Goal: Task Accomplishment & Management: Complete application form

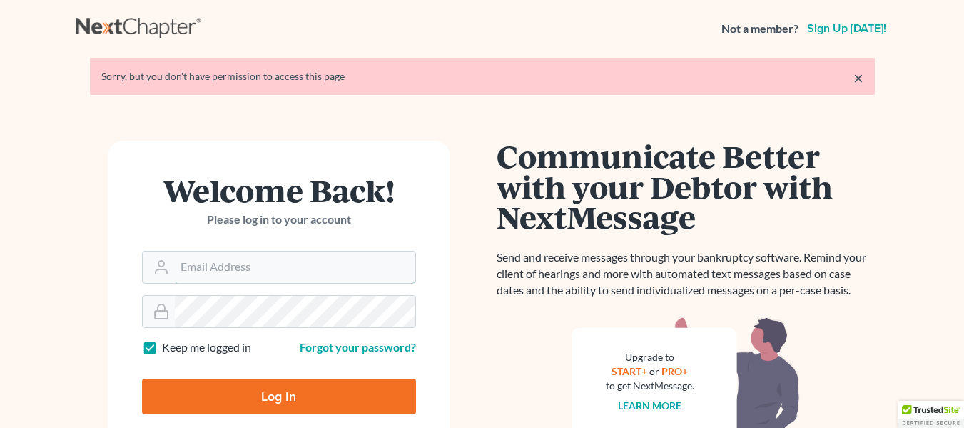
type input "[EMAIL_ADDRESS][DOMAIN_NAME]"
click at [283, 394] on input "Log In" at bounding box center [279, 396] width 274 height 36
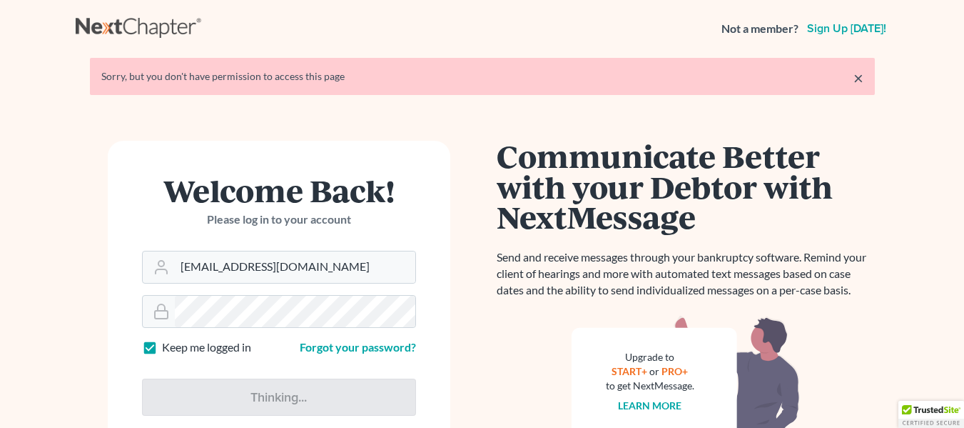
type input "Thinking..."
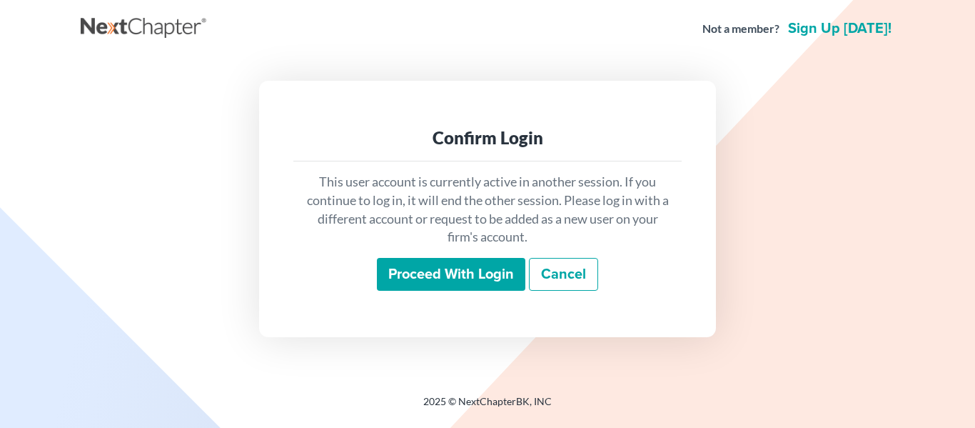
click at [472, 268] on input "Proceed with login" at bounding box center [451, 274] width 148 height 33
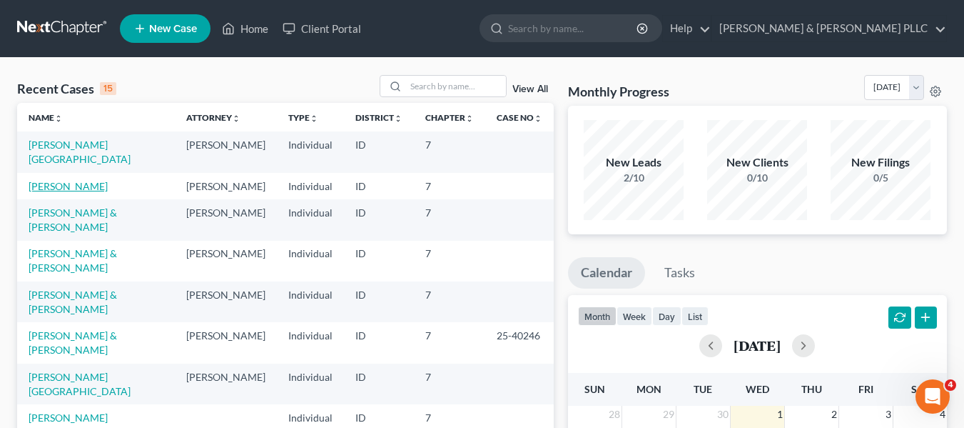
click at [70, 188] on link "Hanni, Mary" at bounding box center [68, 186] width 79 height 12
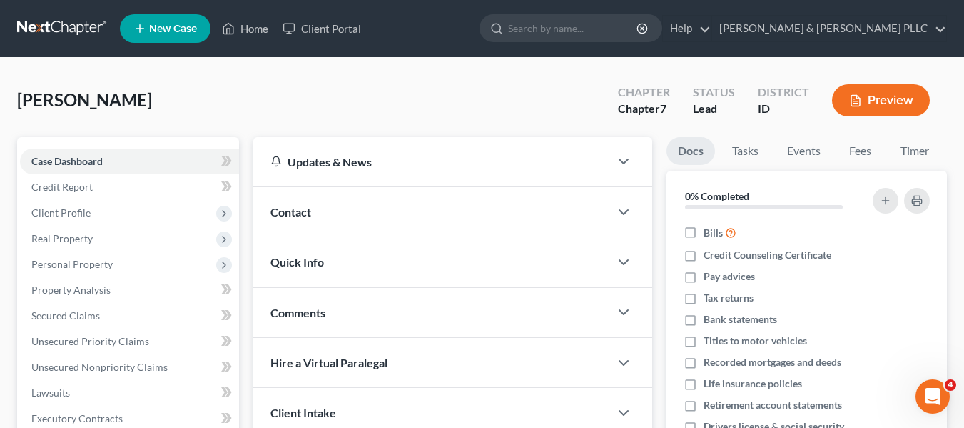
scroll to position [331, 0]
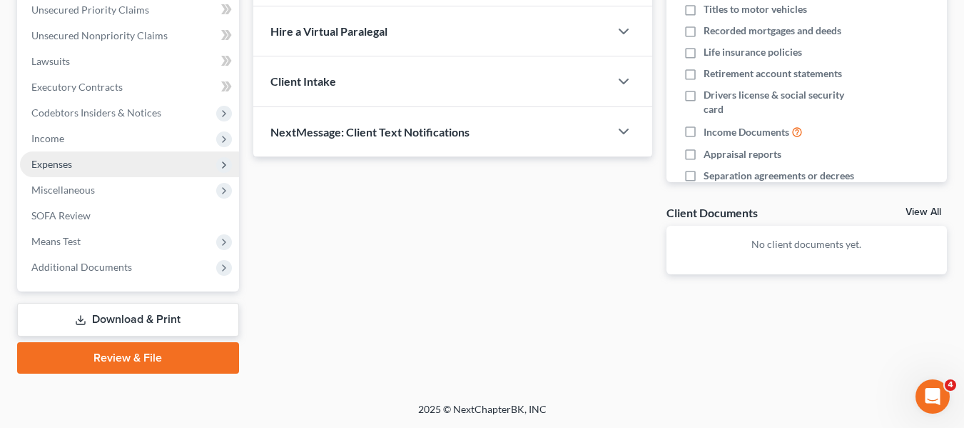
click at [123, 171] on span "Expenses" at bounding box center [129, 164] width 219 height 26
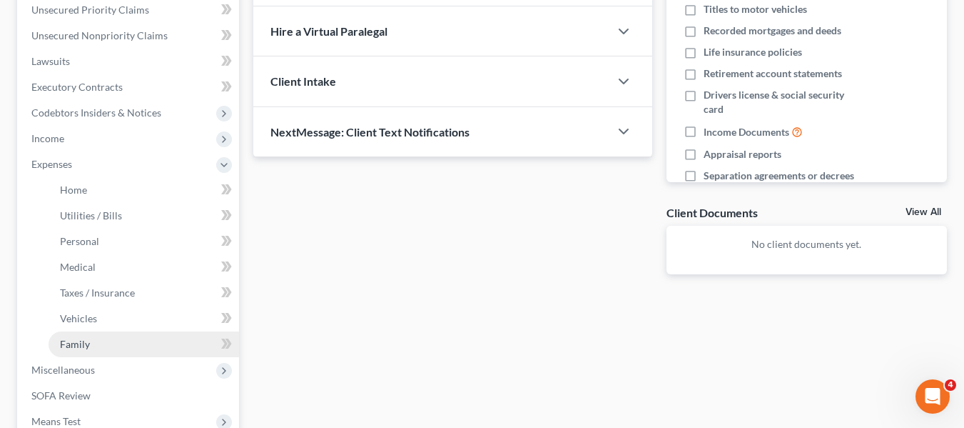
click at [101, 339] on link "Family" at bounding box center [144, 344] width 191 height 26
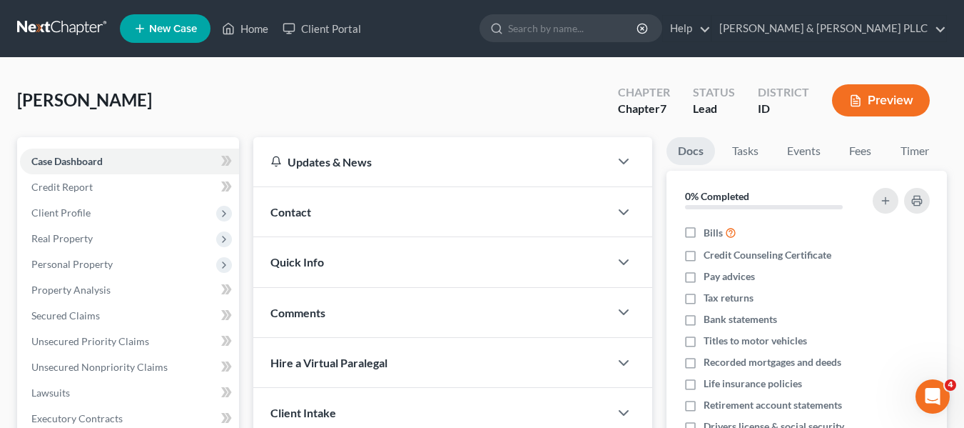
click at [964, 370] on div "Hanni, Mary Upgraded Chapter Chapter 7 Status Lead District ID Preview Petition…" at bounding box center [482, 395] width 964 height 675
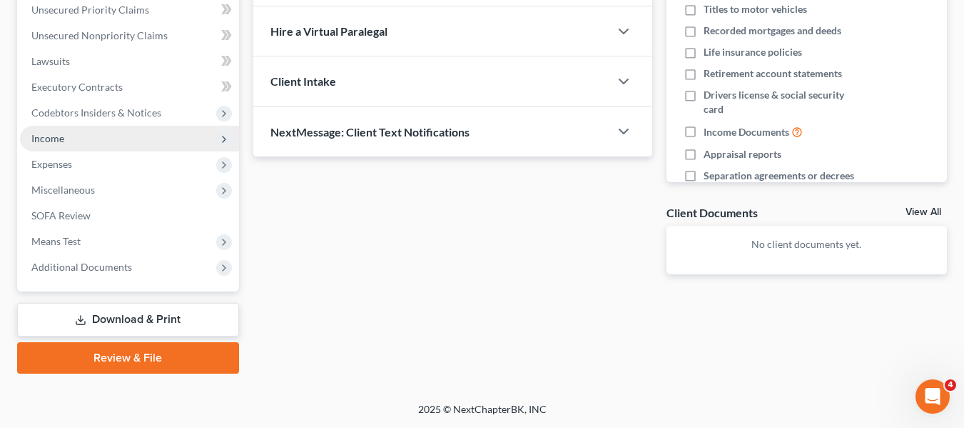
click at [88, 136] on span "Income" at bounding box center [129, 139] width 219 height 26
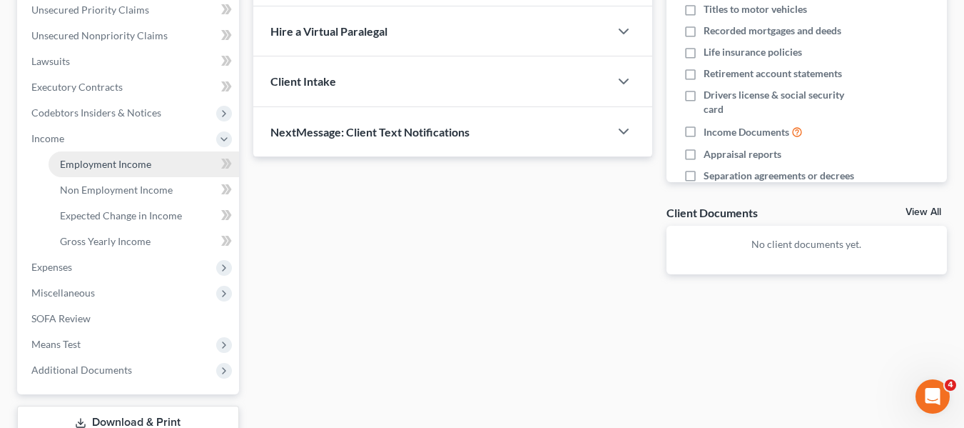
click at [103, 164] on span "Employment Income" at bounding box center [105, 164] width 91 height 12
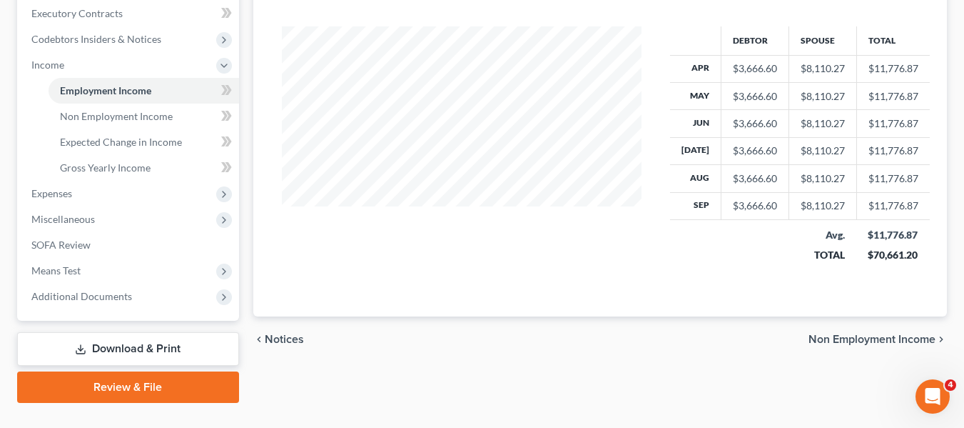
scroll to position [419, 0]
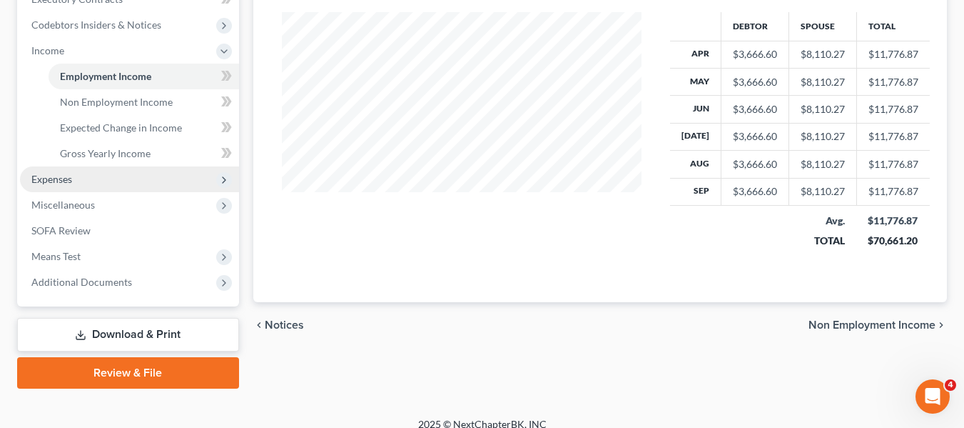
click at [98, 183] on span "Expenses" at bounding box center [129, 179] width 219 height 26
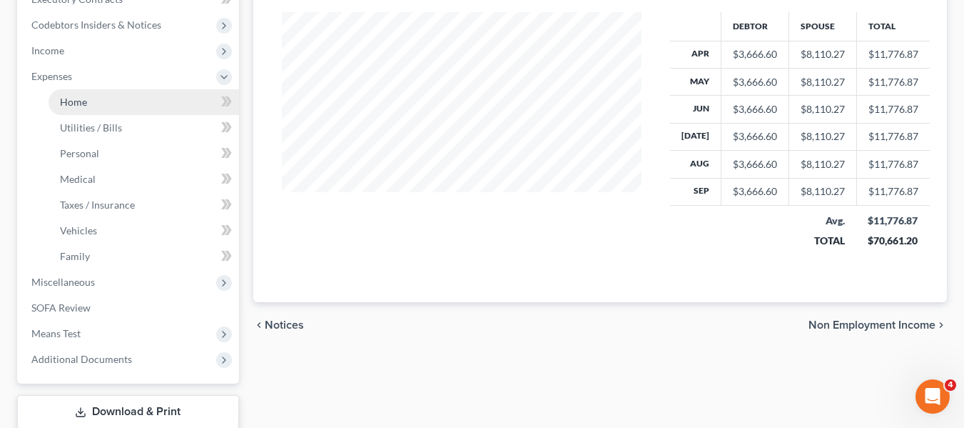
click at [142, 106] on link "Home" at bounding box center [144, 102] width 191 height 26
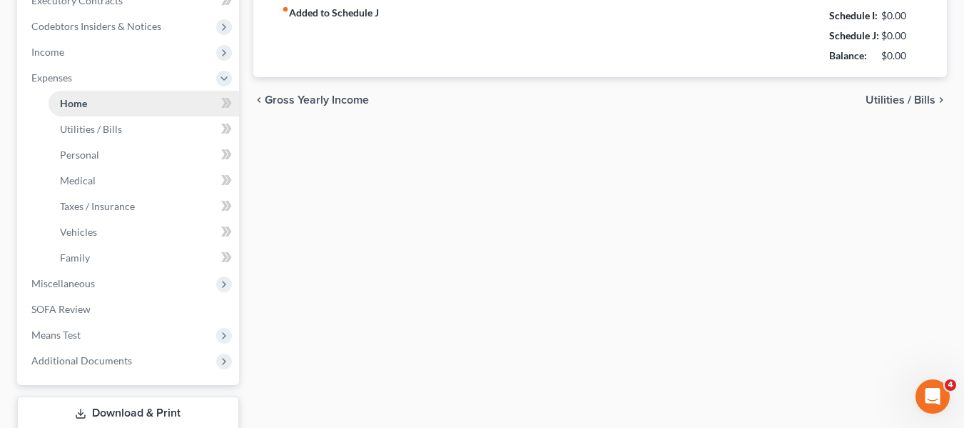
type input "1,530.20"
type input "0.00"
radio input "true"
type input "0.00"
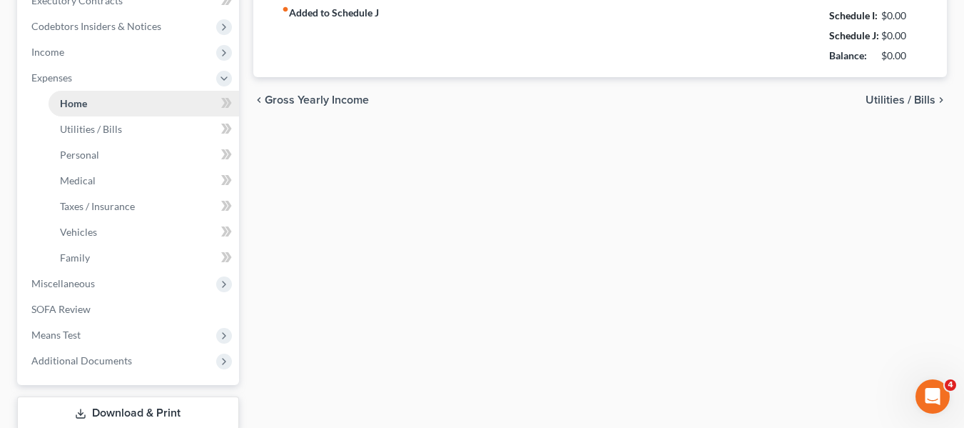
type input "0.00"
type input "100.00"
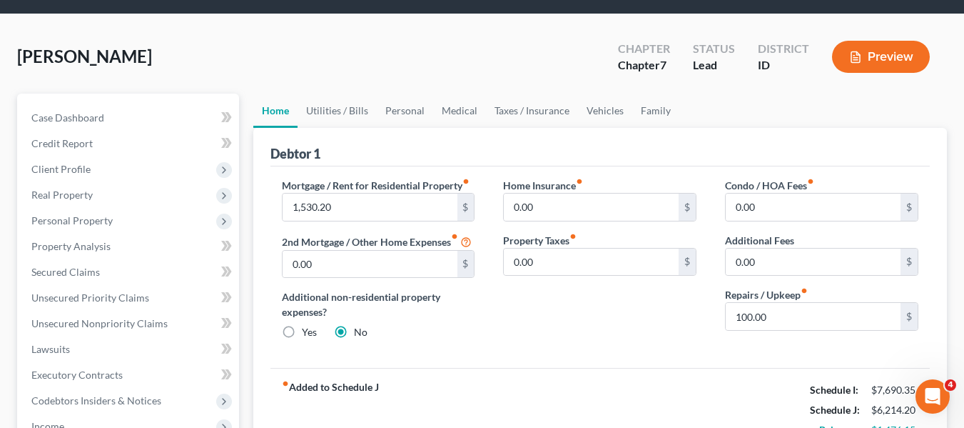
scroll to position [57, 0]
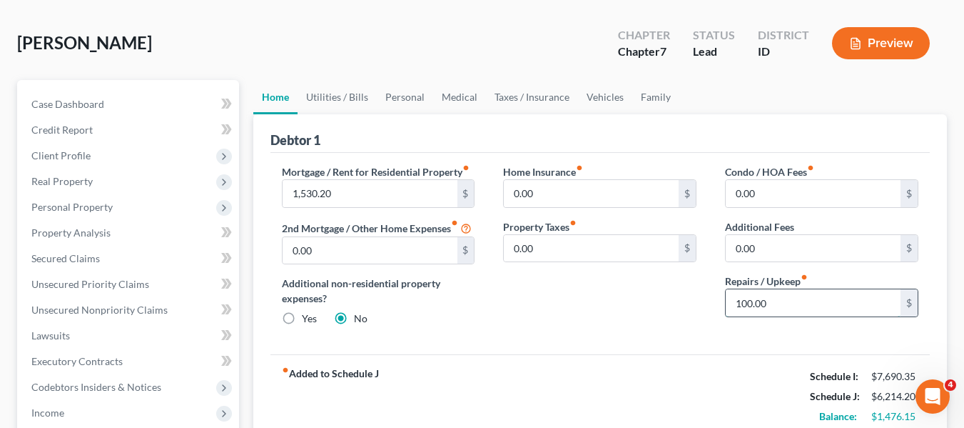
click at [795, 296] on input "100.00" at bounding box center [813, 302] width 175 height 27
type input "200"
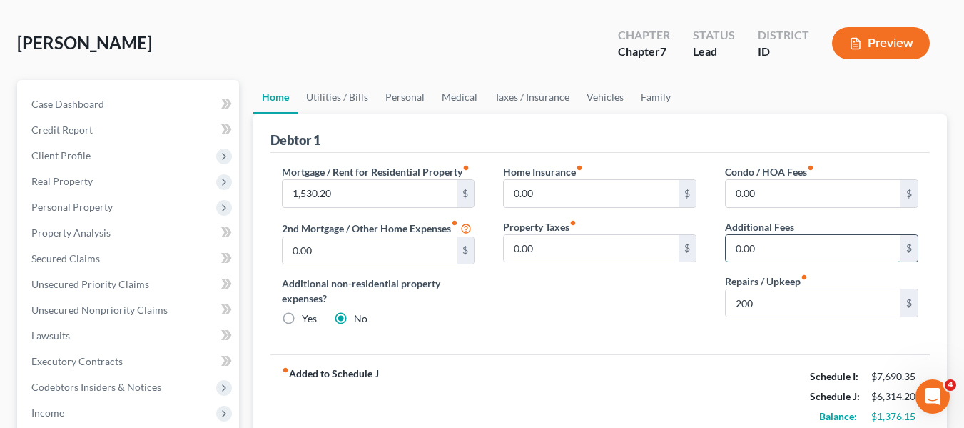
click at [802, 246] on input "0.00" at bounding box center [813, 248] width 175 height 27
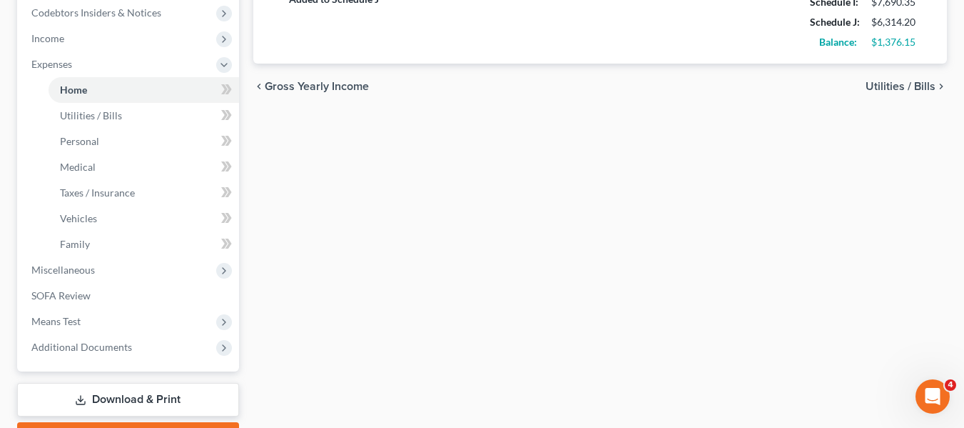
click at [914, 90] on span "Utilities / Bills" at bounding box center [901, 86] width 70 height 11
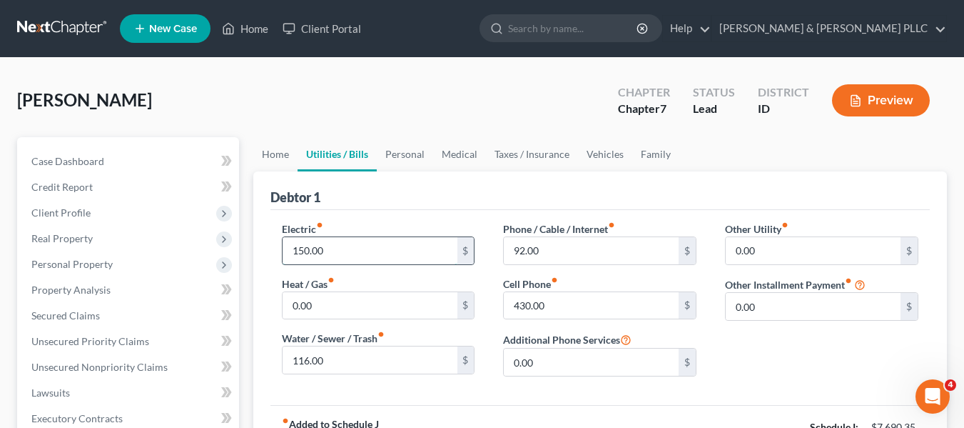
click at [298, 254] on input "150.00" at bounding box center [370, 250] width 175 height 27
click at [303, 253] on input "350.00" at bounding box center [370, 250] width 175 height 27
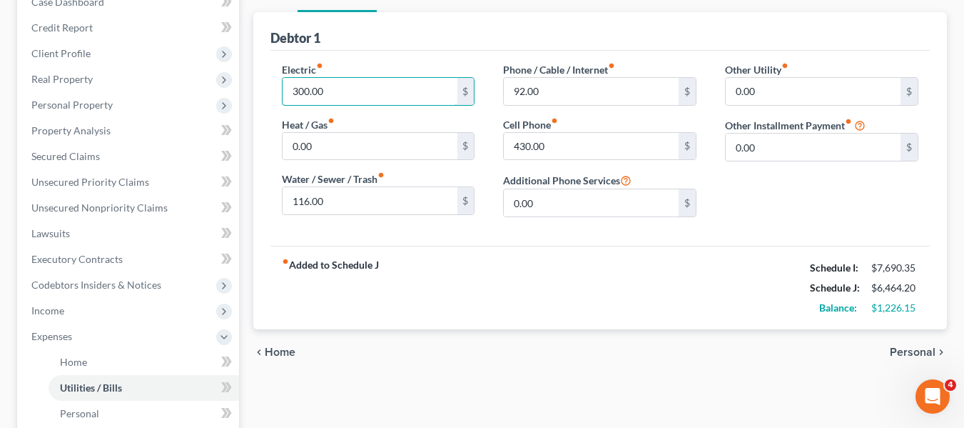
scroll to position [171, 0]
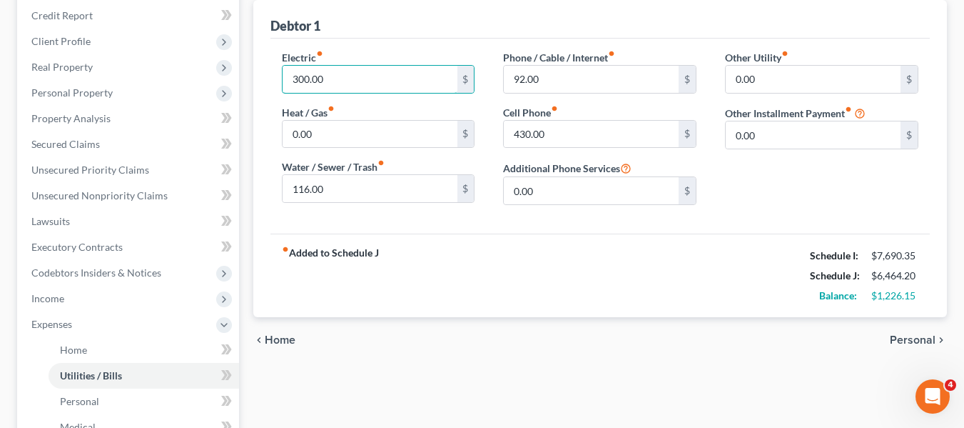
type input "300.00"
click at [913, 339] on span "Personal" at bounding box center [913, 339] width 46 height 11
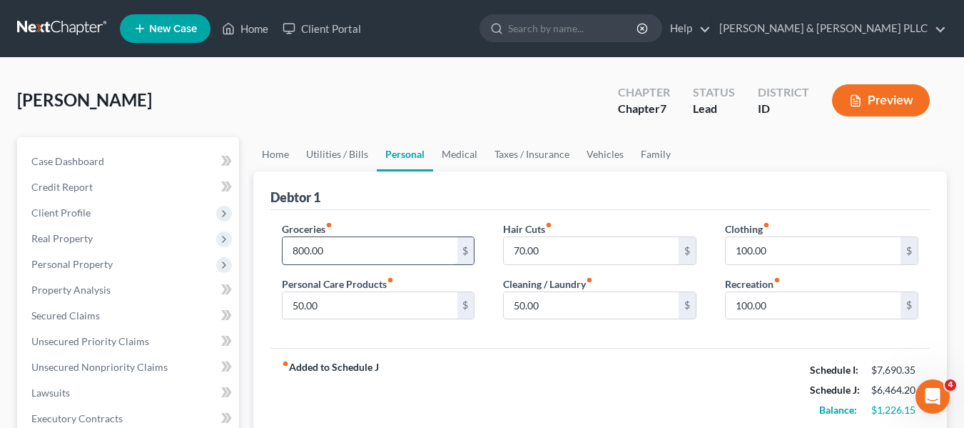
click at [297, 251] on input "800.00" at bounding box center [370, 250] width 175 height 27
click at [298, 251] on input "800.00" at bounding box center [370, 250] width 175 height 27
type input "1,300.00"
click at [747, 308] on input "100.00" at bounding box center [813, 305] width 175 height 27
click at [741, 307] on input "100.00" at bounding box center [813, 305] width 175 height 27
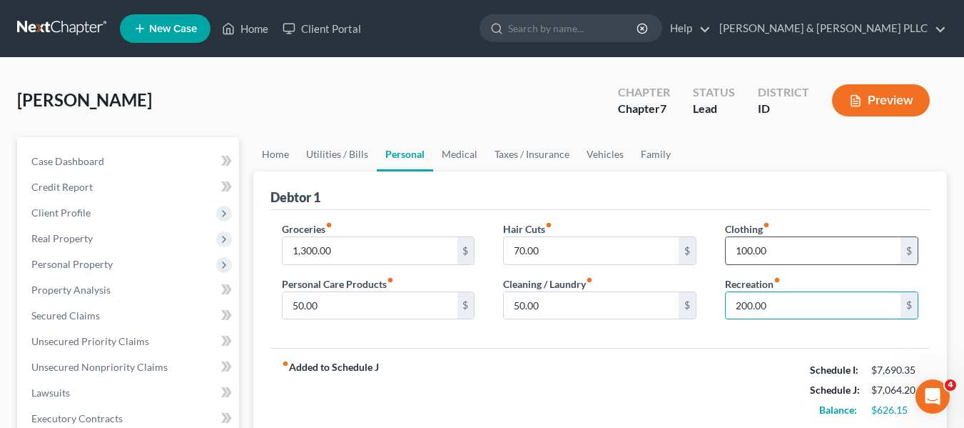
type input "200.00"
click at [746, 249] on input "100.00" at bounding box center [813, 250] width 175 height 27
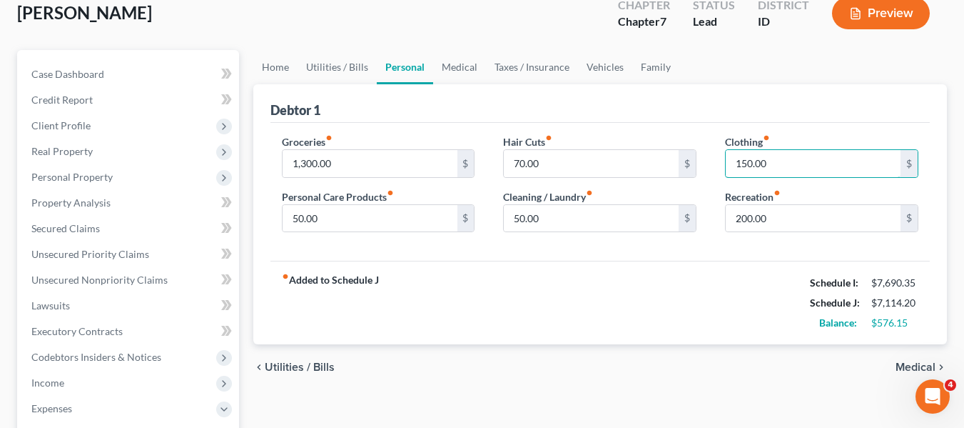
scroll to position [114, 0]
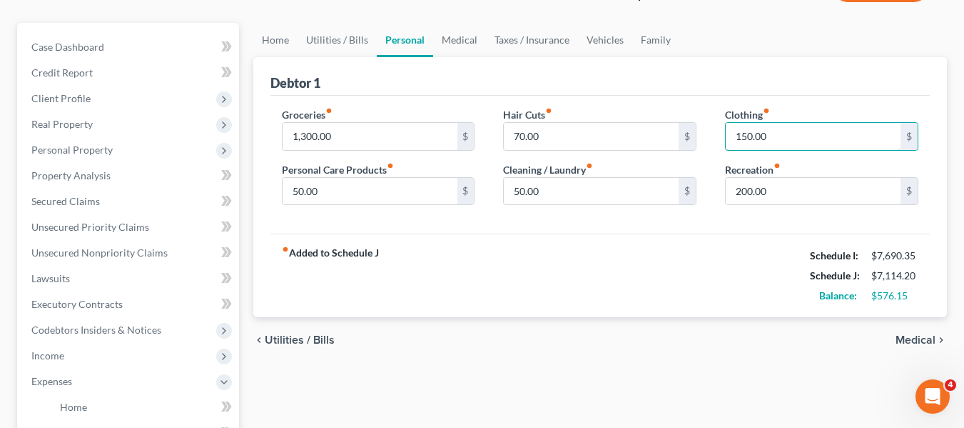
type input "150.00"
click at [927, 339] on span "Medical" at bounding box center [916, 339] width 40 height 11
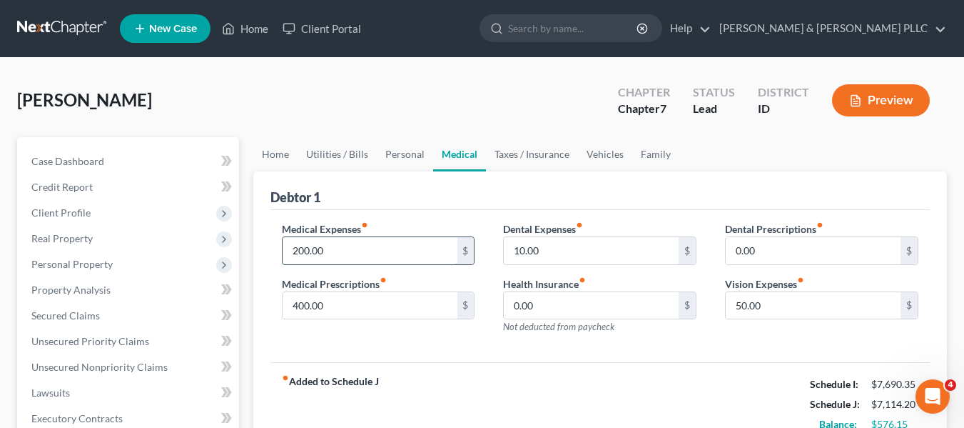
click at [295, 252] on input "200.00" at bounding box center [370, 250] width 175 height 27
click at [298, 251] on input "200.00" at bounding box center [370, 250] width 175 height 27
type input "300.00"
click at [570, 254] on input "10.00" at bounding box center [591, 250] width 175 height 27
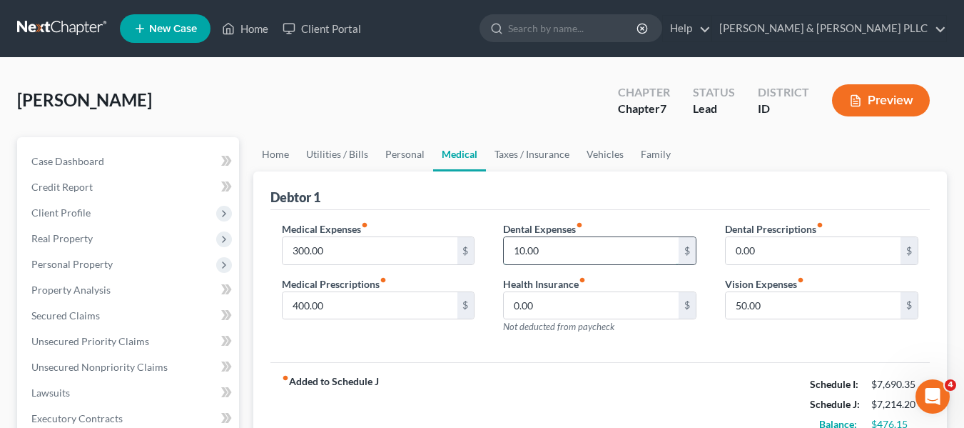
click at [521, 251] on input "10.00" at bounding box center [591, 250] width 175 height 27
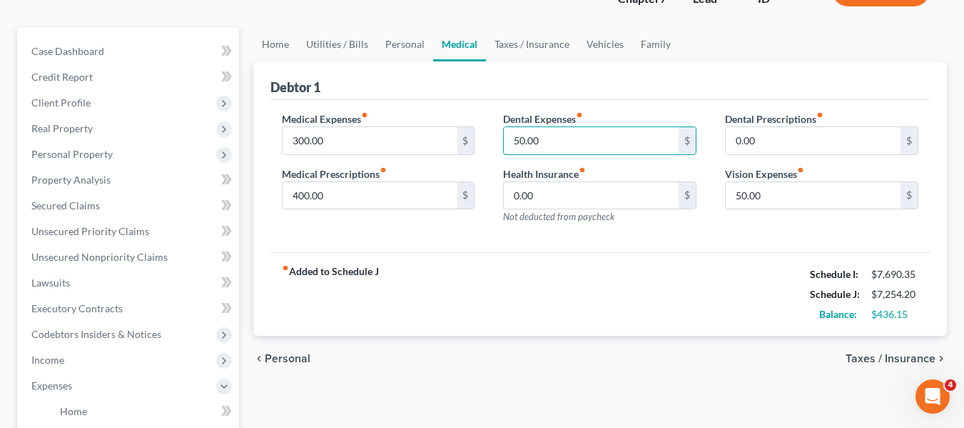
scroll to position [114, 0]
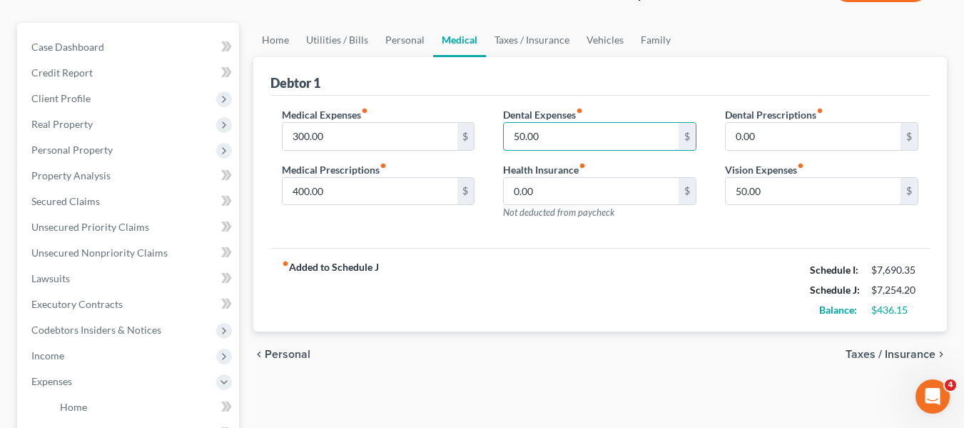
type input "50.00"
click at [882, 351] on span "Taxes / Insurance" at bounding box center [891, 353] width 90 height 11
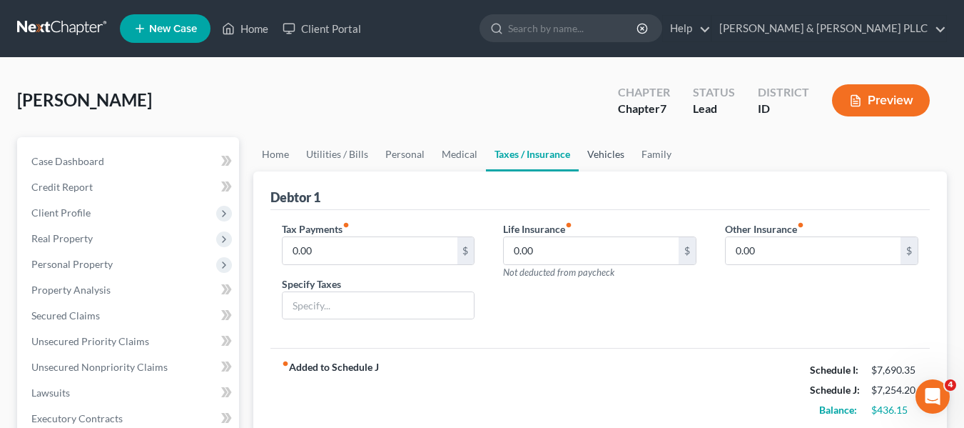
click at [595, 155] on link "Vehicles" at bounding box center [606, 154] width 54 height 34
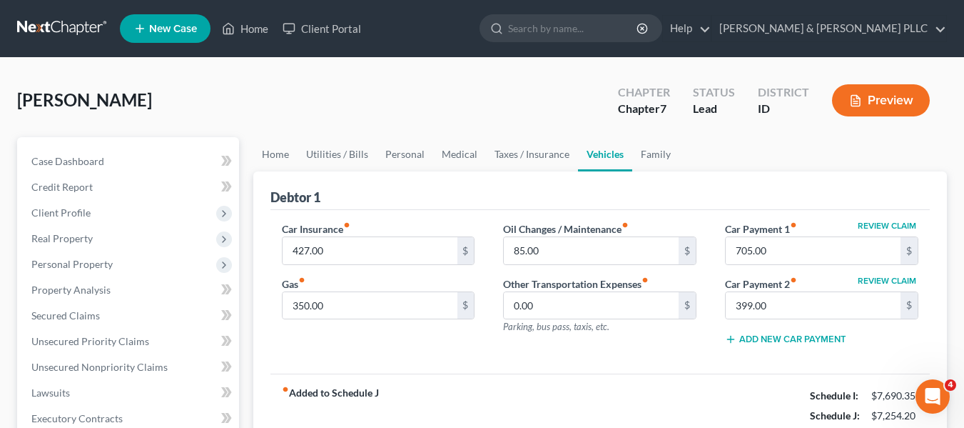
click at [795, 340] on button "Add New Car Payment" at bounding box center [785, 338] width 121 height 11
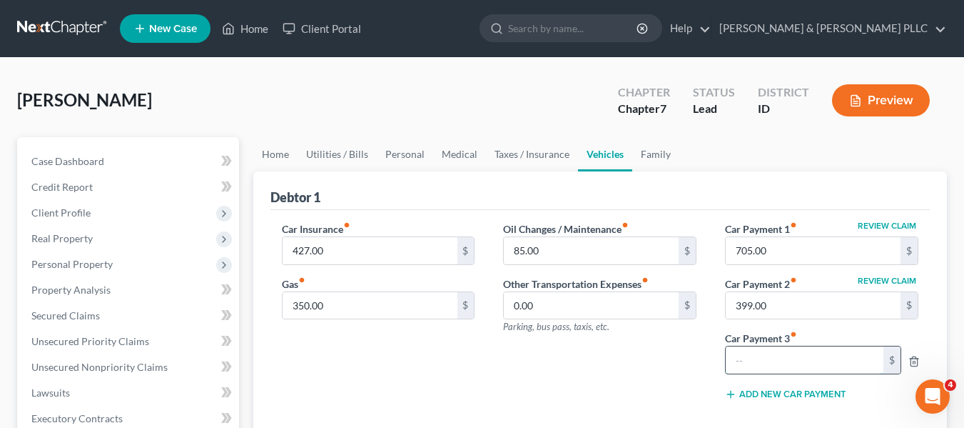
click at [767, 361] on input "text" at bounding box center [805, 359] width 158 height 27
type input "4"
click at [682, 365] on div "Oil Changes / Maintenance fiber_manual_record 85.00 $ Other Transportation Expe…" at bounding box center [600, 316] width 222 height 190
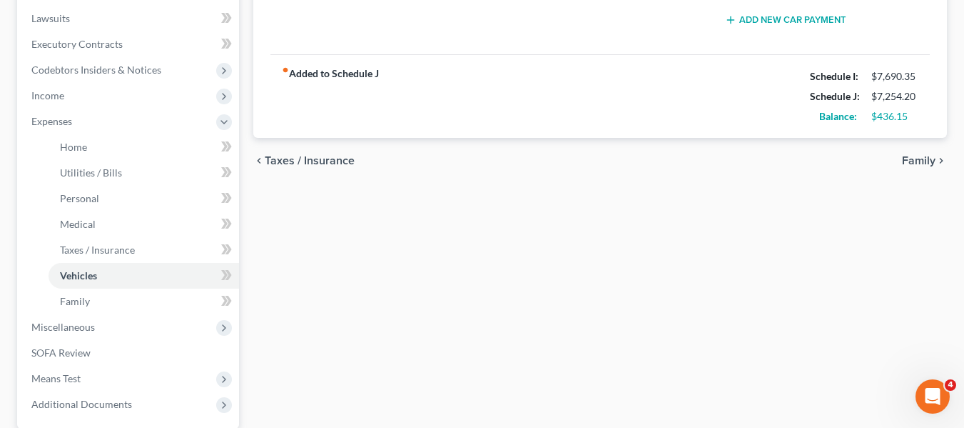
click at [921, 162] on span "Family" at bounding box center [919, 160] width 34 height 11
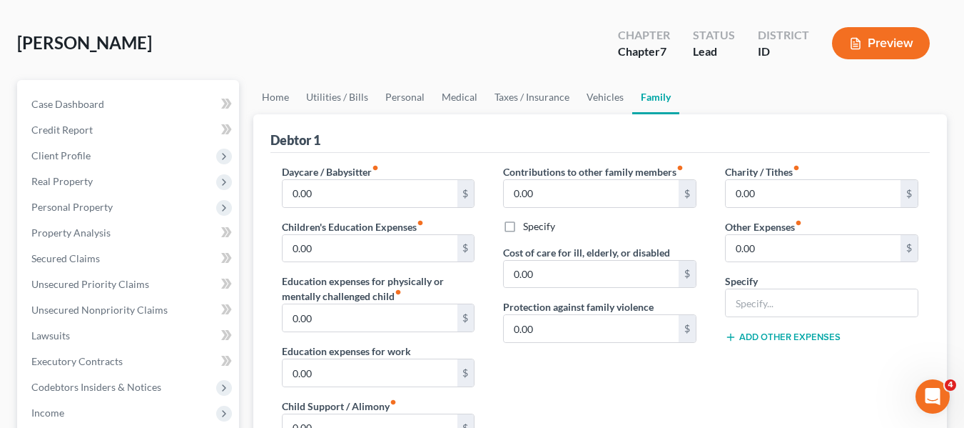
scroll to position [86, 0]
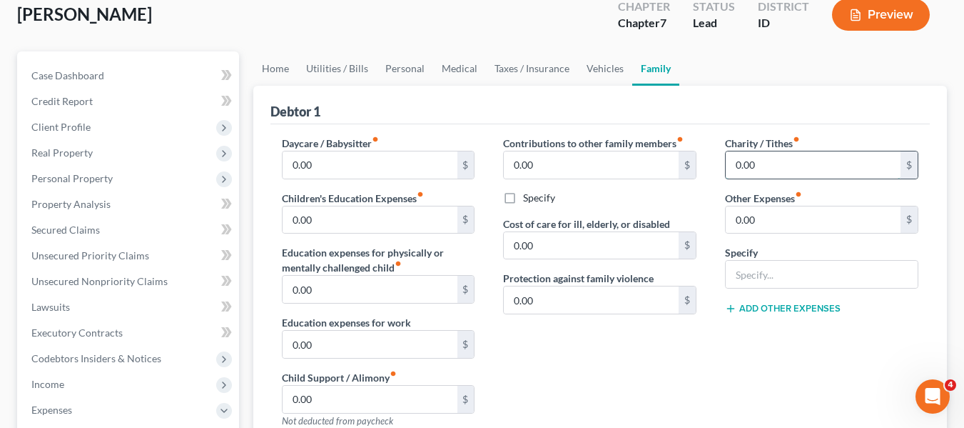
click at [775, 158] on input "0.00" at bounding box center [813, 164] width 175 height 27
click at [797, 269] on input "text" at bounding box center [822, 274] width 192 height 27
click at [874, 218] on input "0.00" at bounding box center [813, 219] width 175 height 27
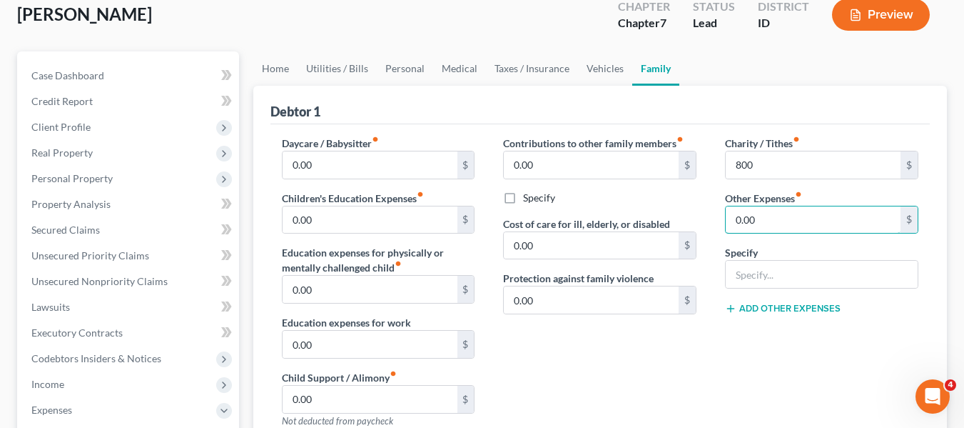
scroll to position [460, 0]
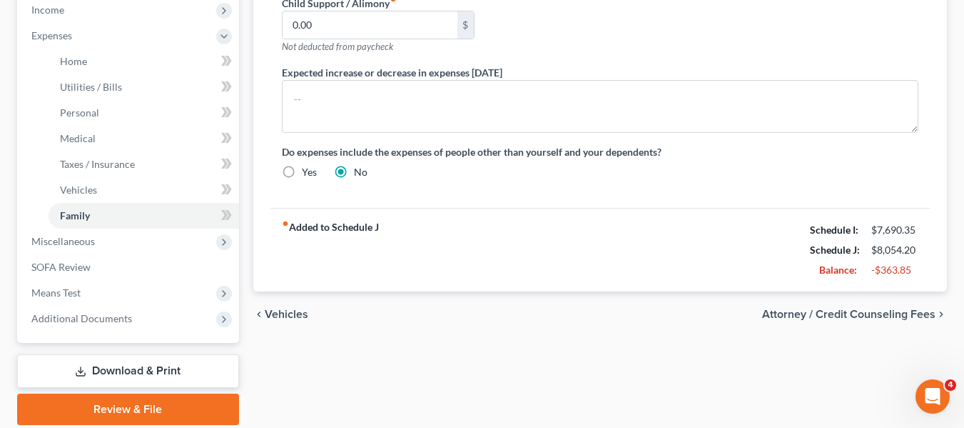
click at [877, 310] on span "Attorney / Credit Counseling Fees" at bounding box center [848, 313] width 173 height 11
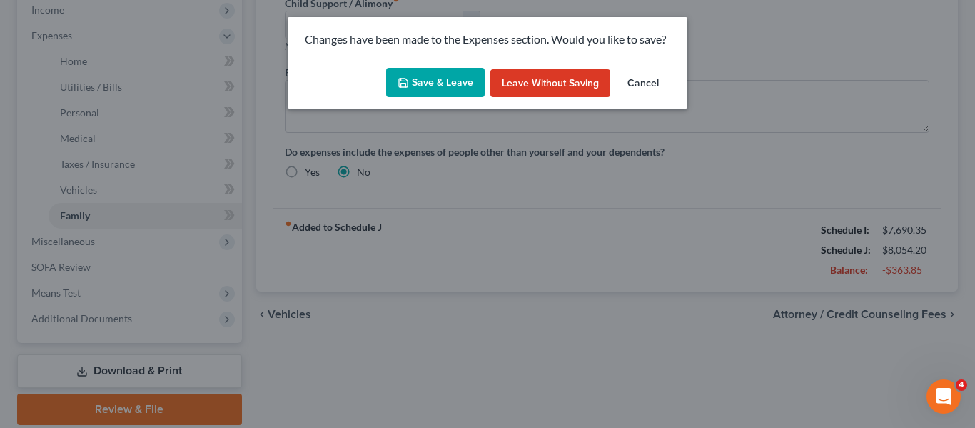
click at [454, 81] on button "Save & Leave" at bounding box center [435, 83] width 99 height 30
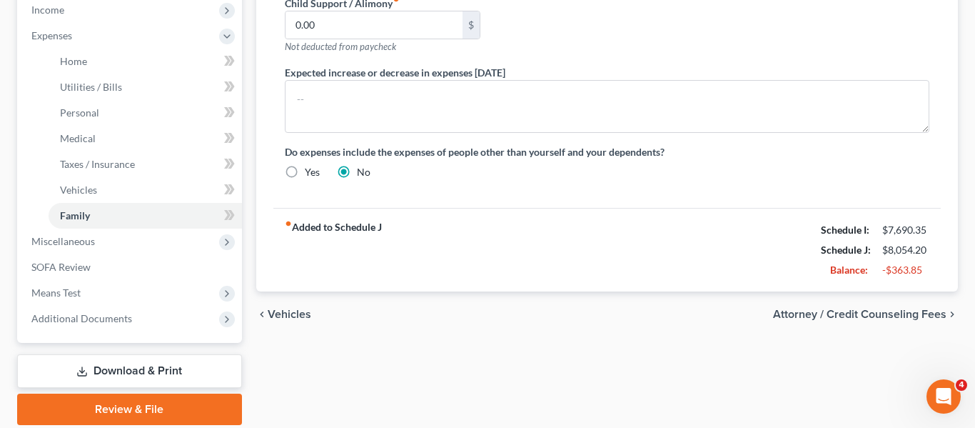
type input "800.00"
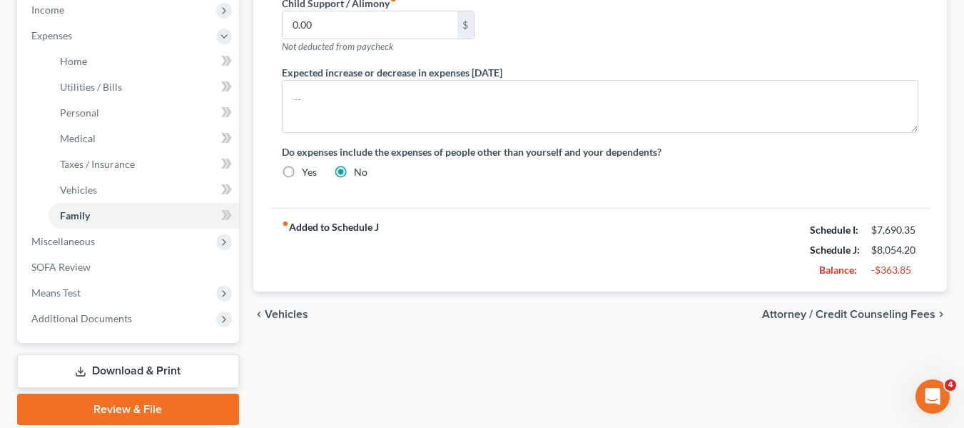
select select "0"
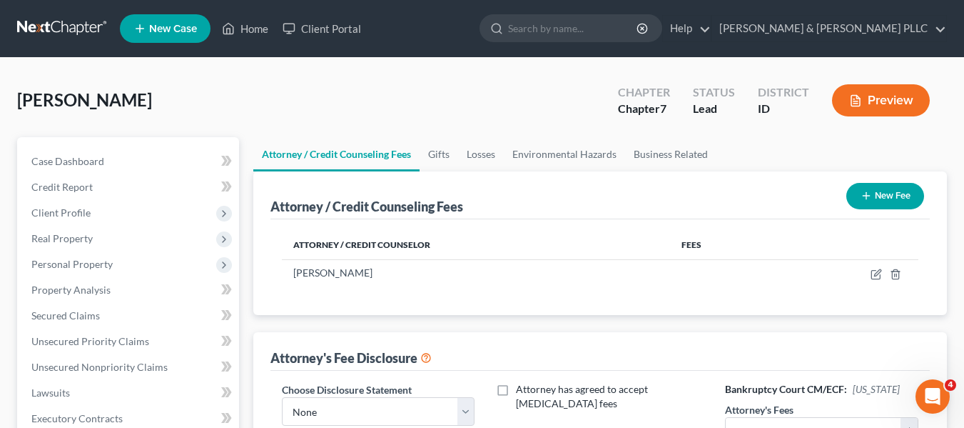
scroll to position [374, 0]
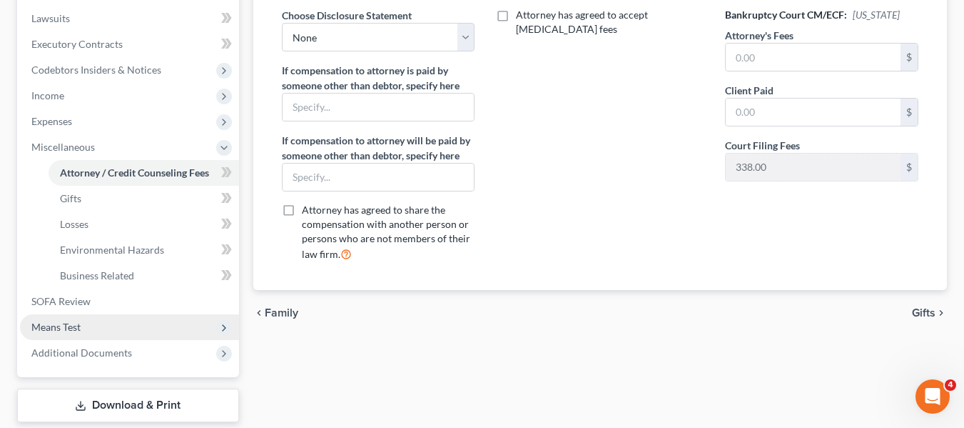
click at [76, 326] on span "Means Test" at bounding box center [55, 327] width 49 height 12
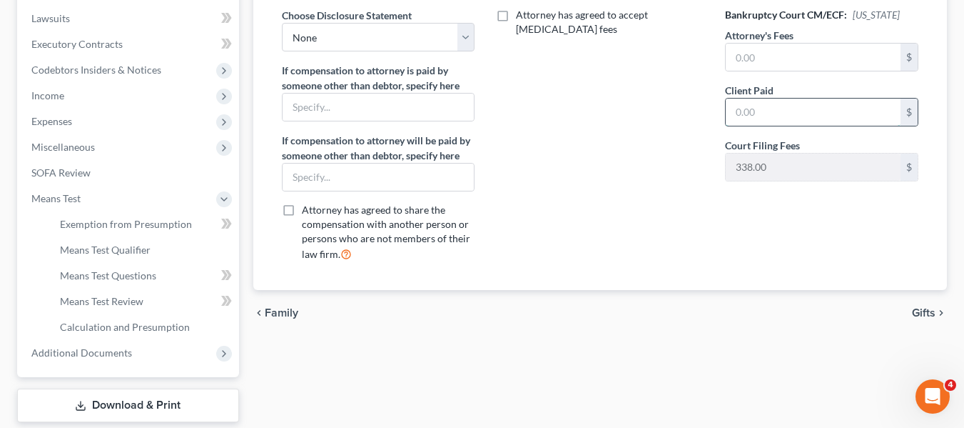
click at [834, 109] on input "text" at bounding box center [813, 112] width 175 height 27
type input "500"
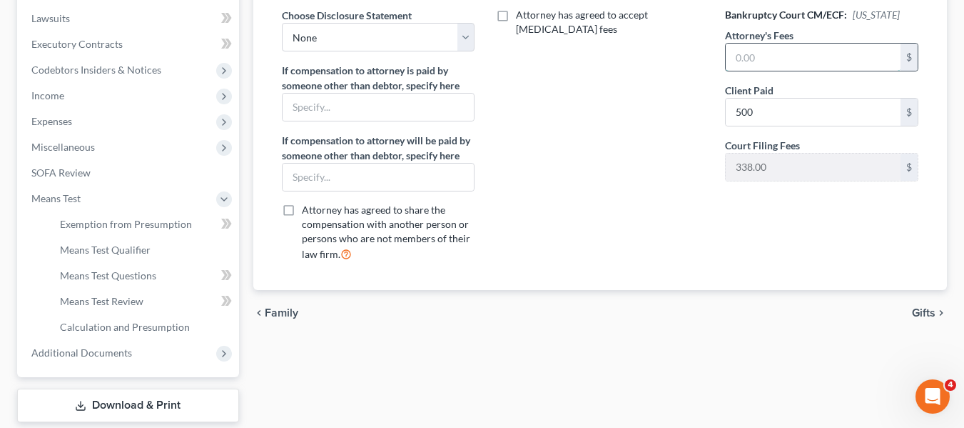
click at [790, 57] on input "text" at bounding box center [813, 57] width 175 height 27
click at [140, 226] on span "Exemption from Presumption" at bounding box center [126, 224] width 132 height 12
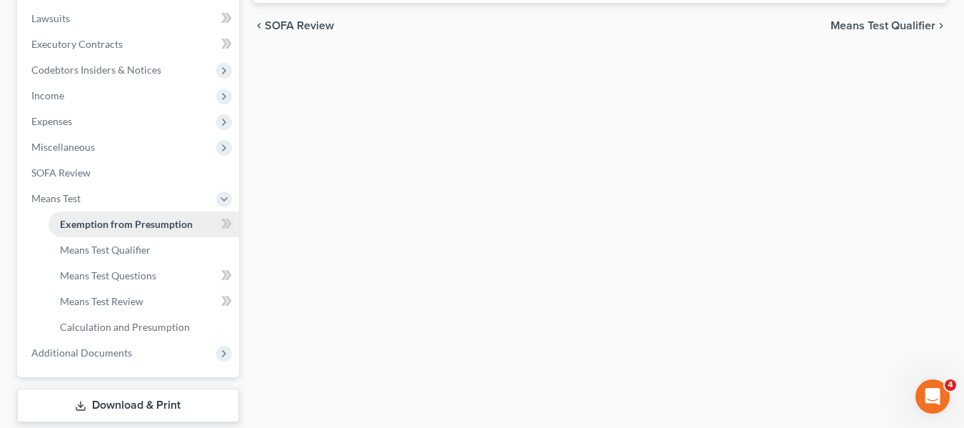
click at [140, 226] on span "Exemption from Presumption" at bounding box center [126, 224] width 133 height 12
radio input "true"
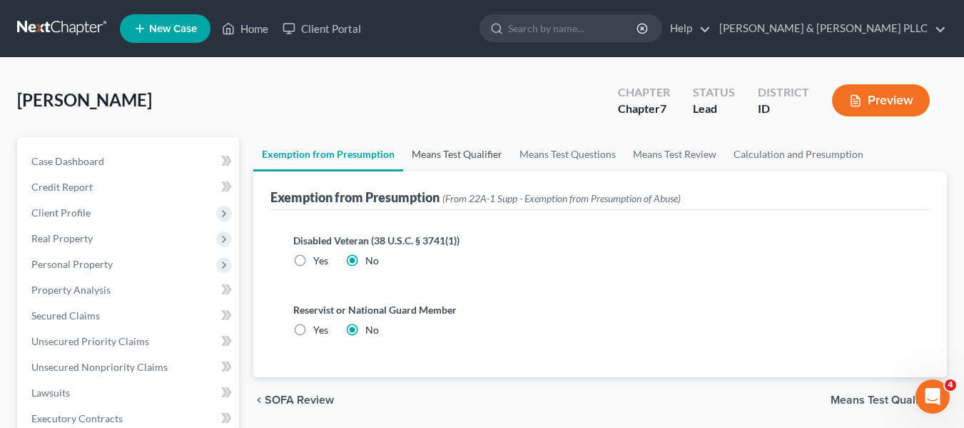
click at [459, 159] on link "Means Test Qualifier" at bounding box center [457, 154] width 108 height 34
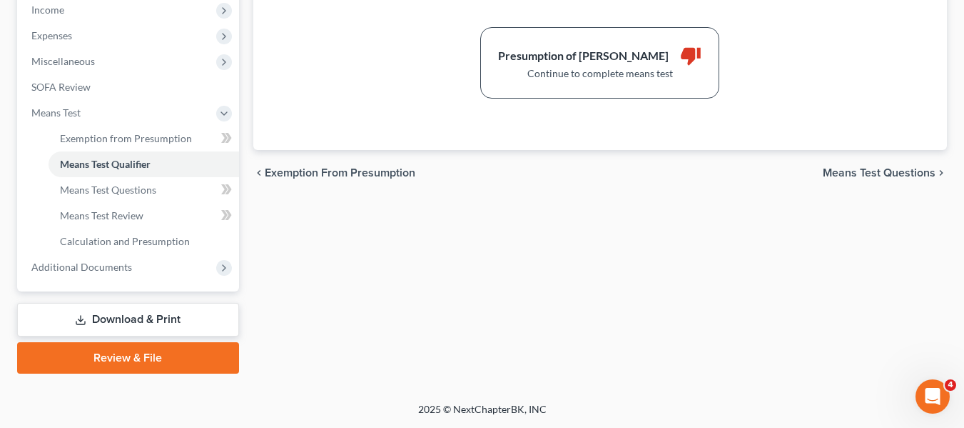
scroll to position [86, 0]
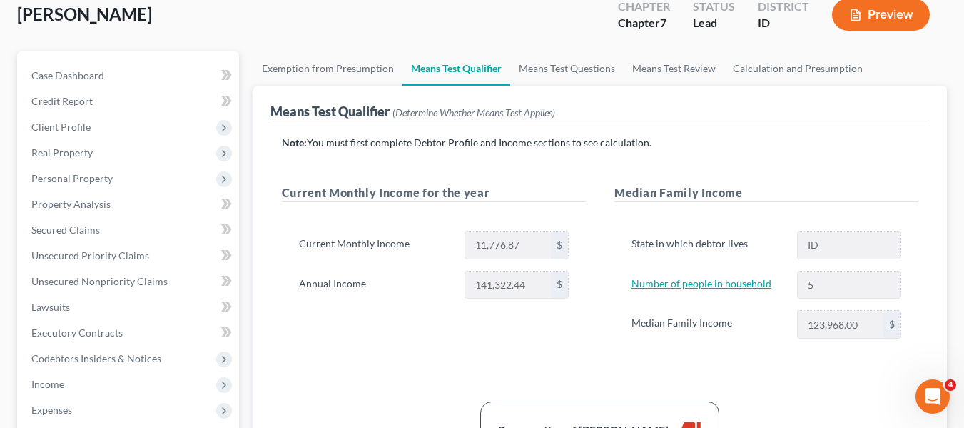
click at [707, 281] on link "Number of people in household" at bounding box center [702, 283] width 140 height 12
select select "1"
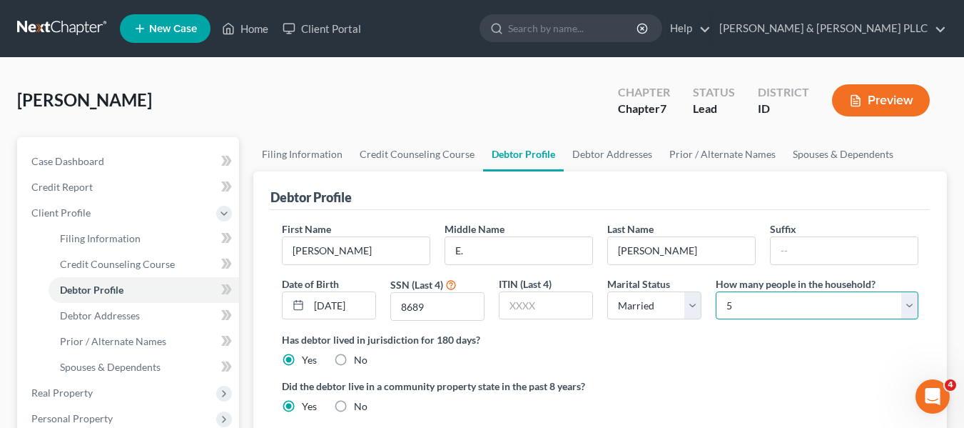
click at [907, 305] on select "Select 1 2 3 4 5 6 7 8 9 10 11 12 13 14 15 16 17 18 19 20" at bounding box center [817, 305] width 203 height 29
select select "5"
click at [716, 291] on select "Select 1 2 3 4 5 6 7 8 9 10 11 12 13 14 15 16 17 18 19 20" at bounding box center [817, 305] width 203 height 29
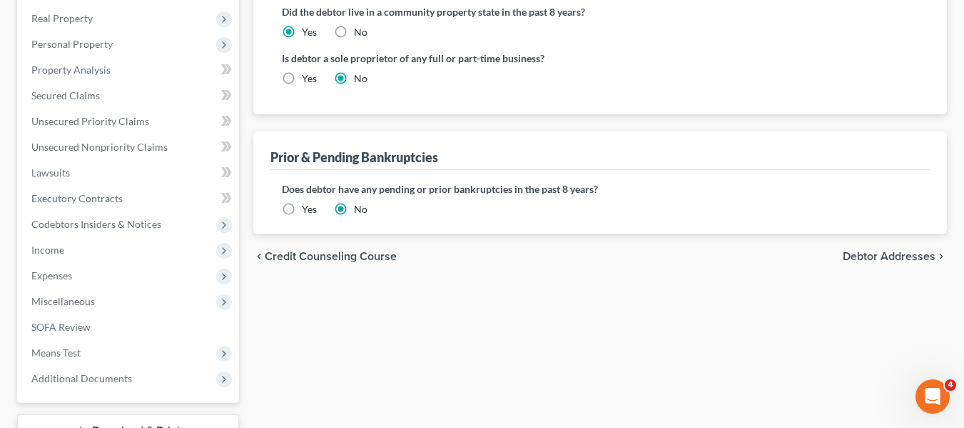
click at [920, 256] on span "Debtor Addresses" at bounding box center [889, 256] width 93 height 11
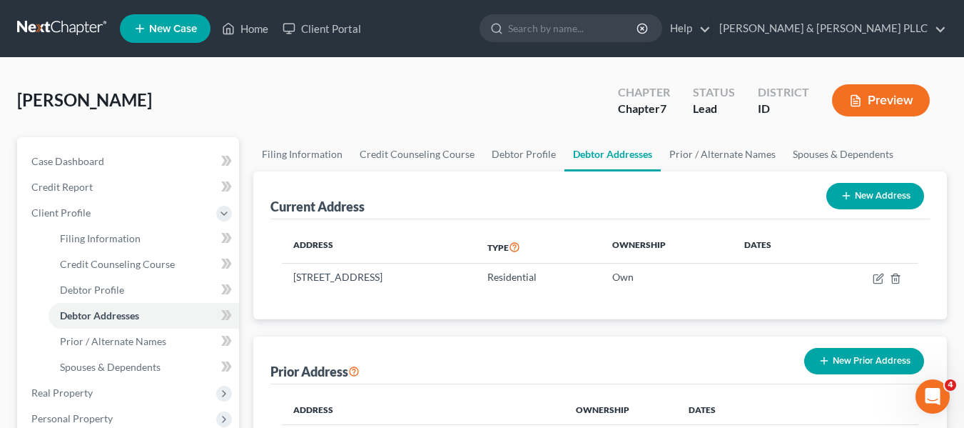
scroll to position [374, 0]
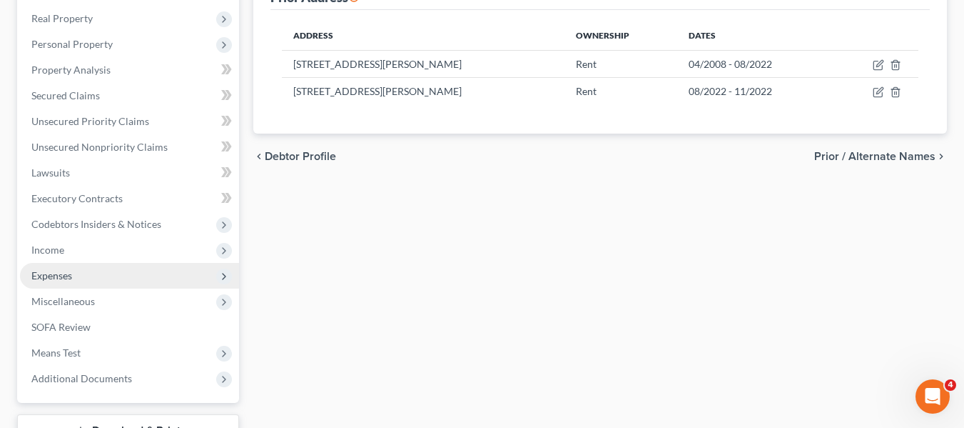
click at [70, 273] on span "Expenses" at bounding box center [51, 275] width 41 height 12
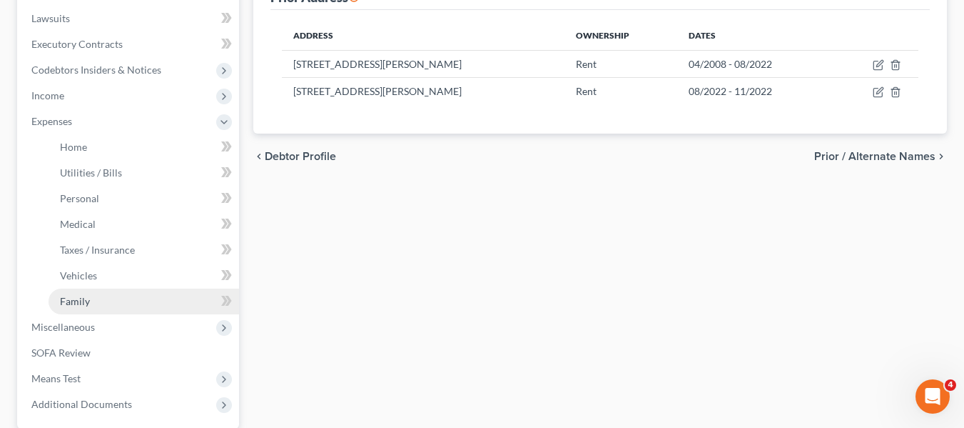
click at [113, 302] on link "Family" at bounding box center [144, 301] width 191 height 26
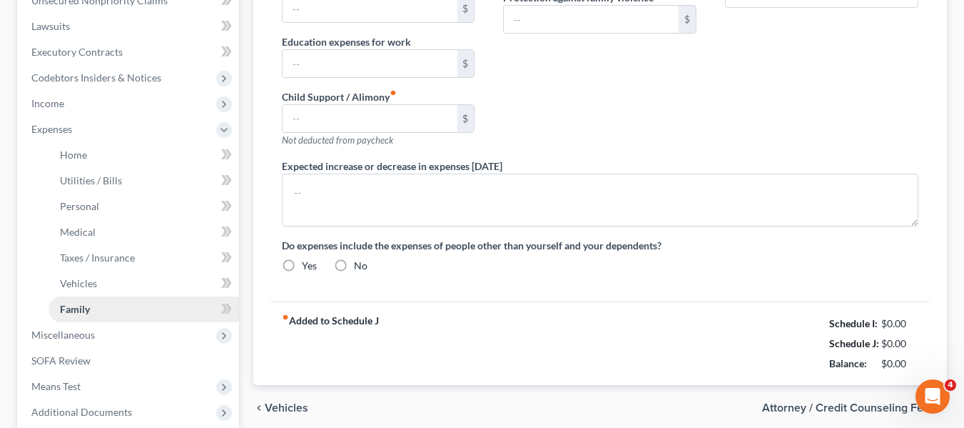
type input "0.00"
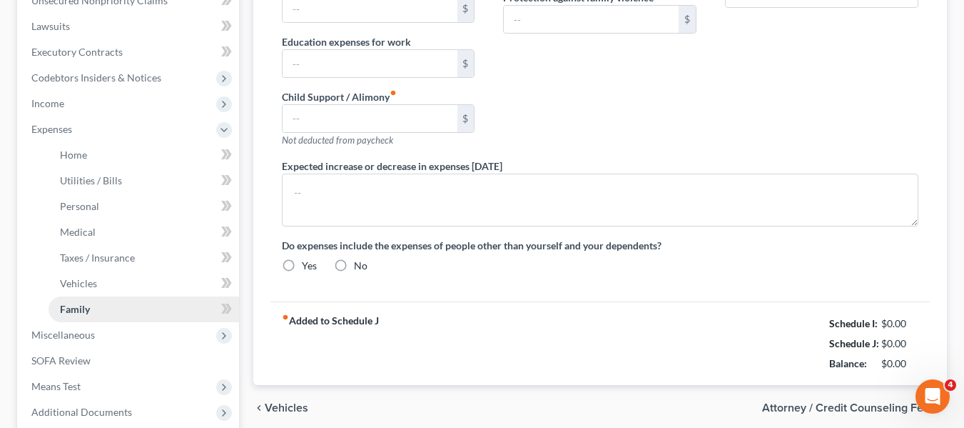
type input "0.00"
type input "800.00"
type input "0.00"
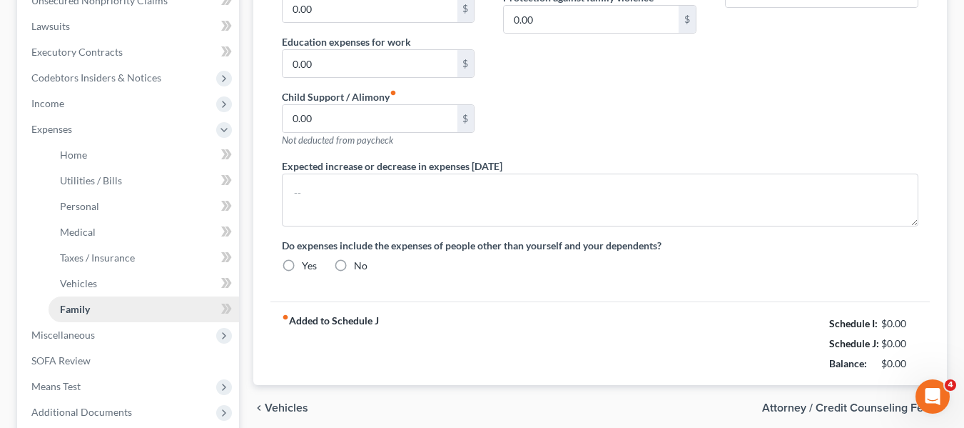
radio input "true"
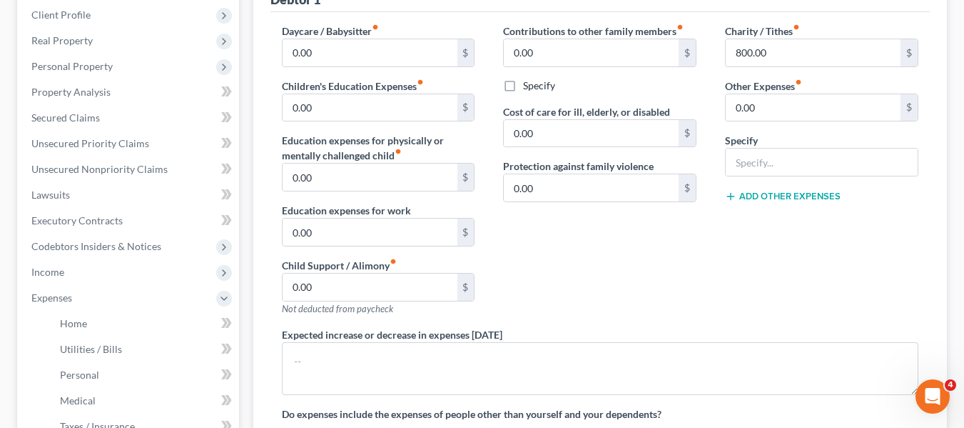
scroll to position [200, 0]
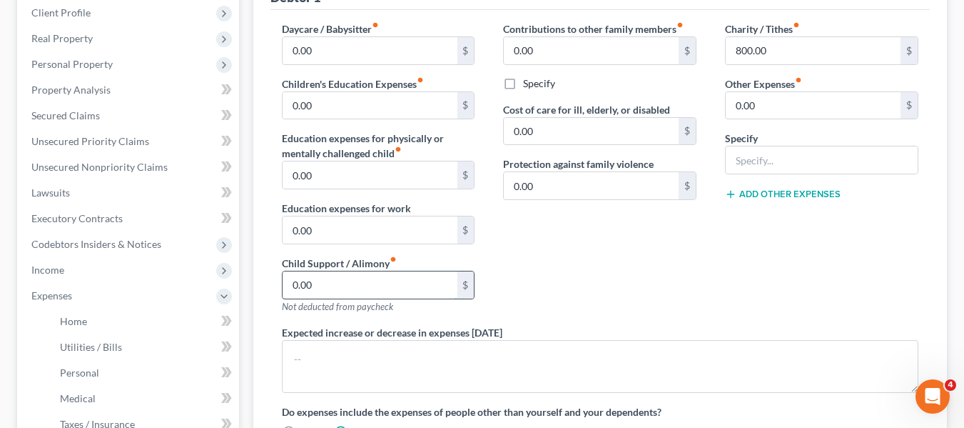
click at [366, 286] on input "0.00" at bounding box center [370, 284] width 175 height 27
click at [358, 232] on input "0.00" at bounding box center [370, 229] width 175 height 27
click at [376, 285] on input "1,049" at bounding box center [370, 284] width 175 height 27
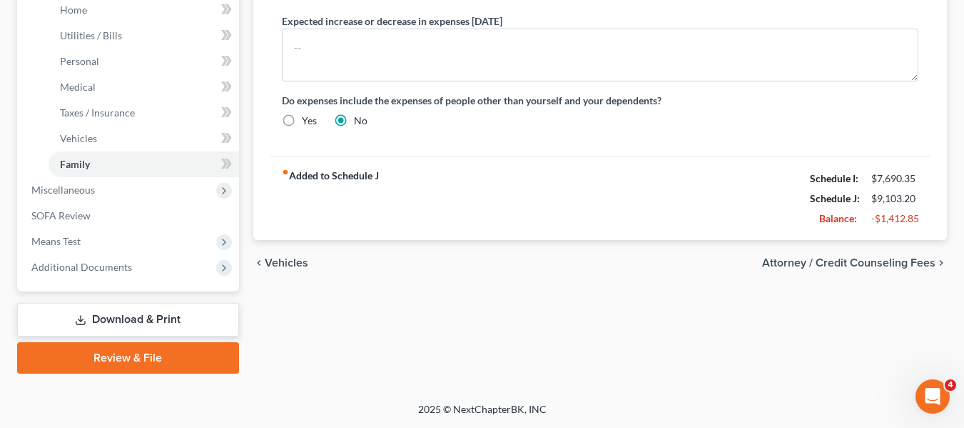
click at [897, 266] on span "Attorney / Credit Counseling Fees" at bounding box center [848, 262] width 173 height 11
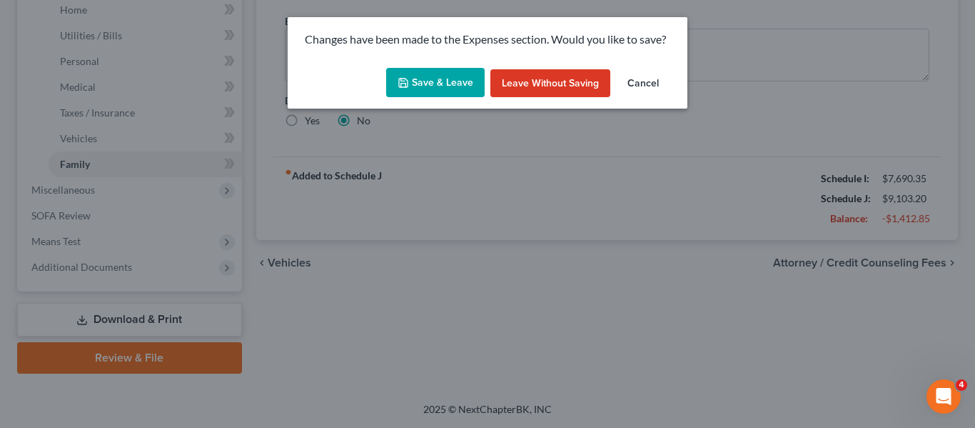
click at [448, 86] on button "Save & Leave" at bounding box center [435, 83] width 99 height 30
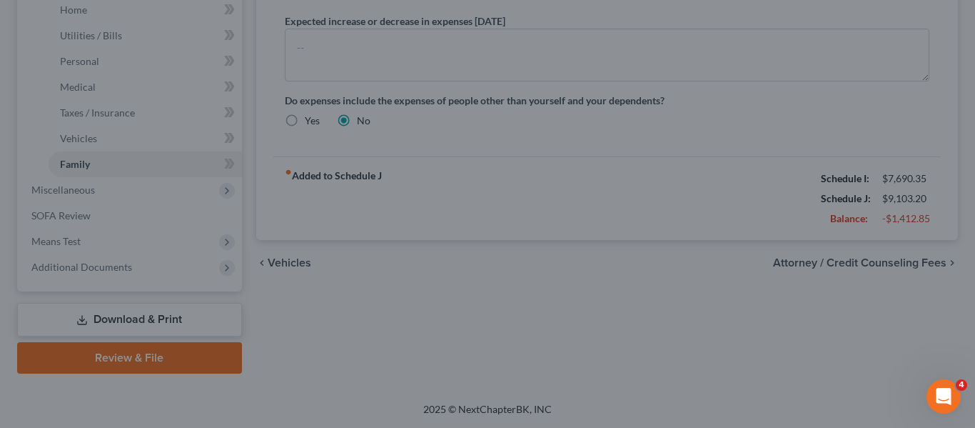
type input "1,049.00"
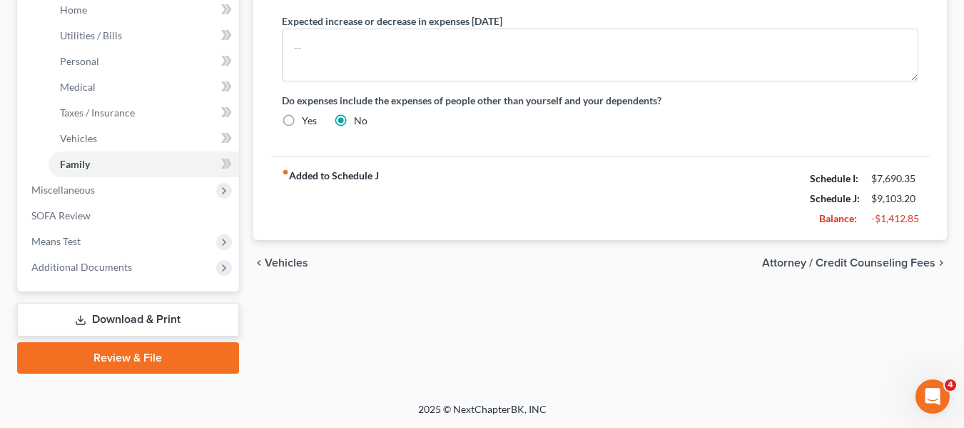
select select "0"
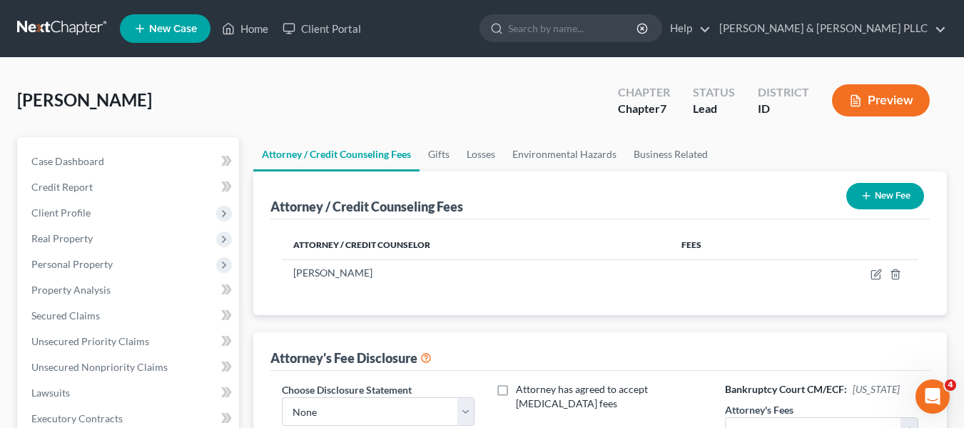
scroll to position [374, 0]
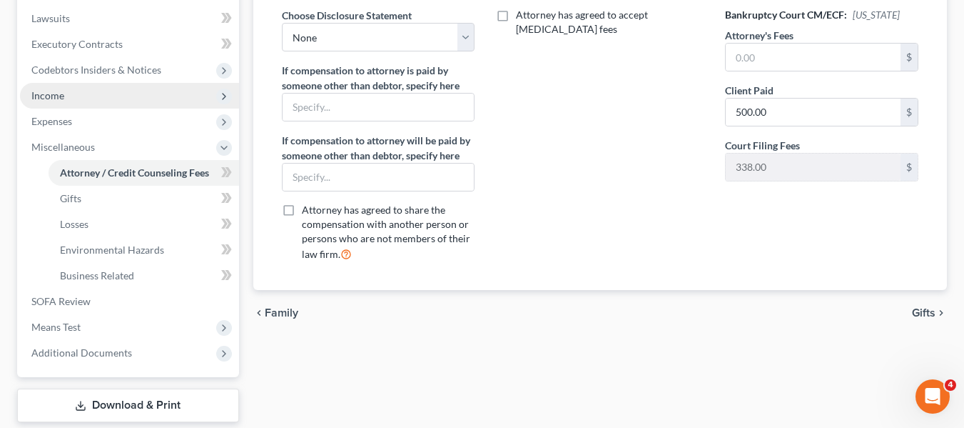
click at [76, 99] on span "Income" at bounding box center [129, 96] width 219 height 26
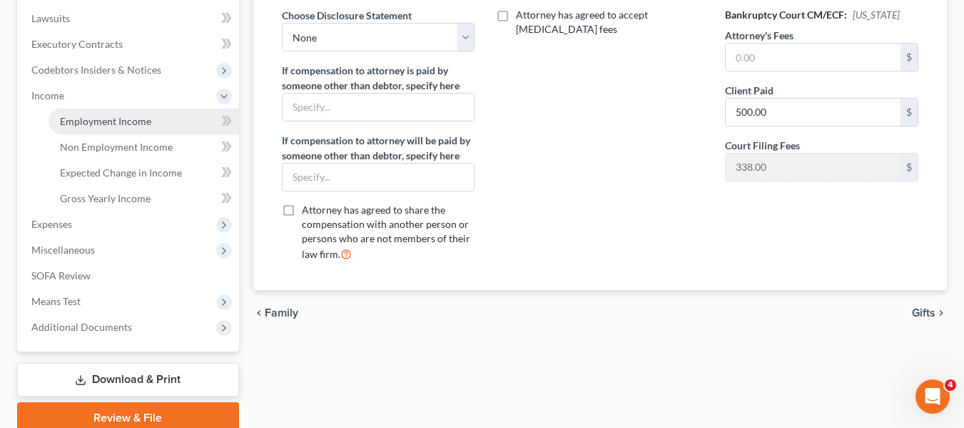
click at [123, 126] on span "Employment Income" at bounding box center [105, 121] width 91 height 12
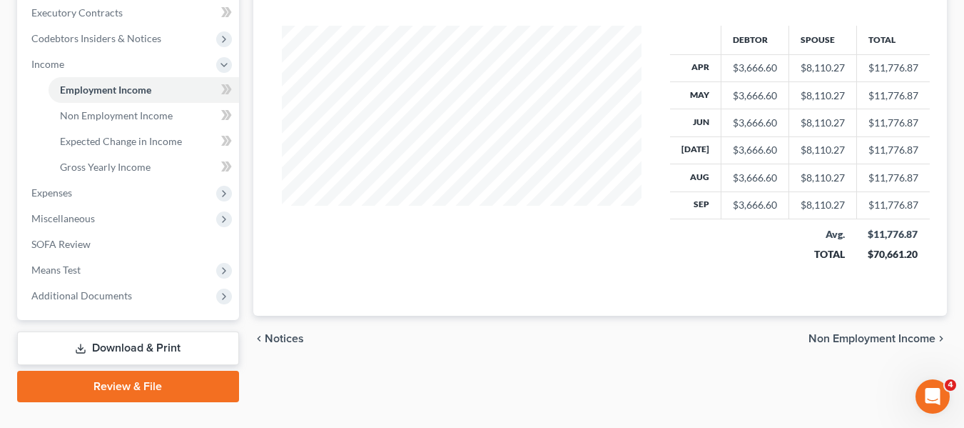
scroll to position [434, 0]
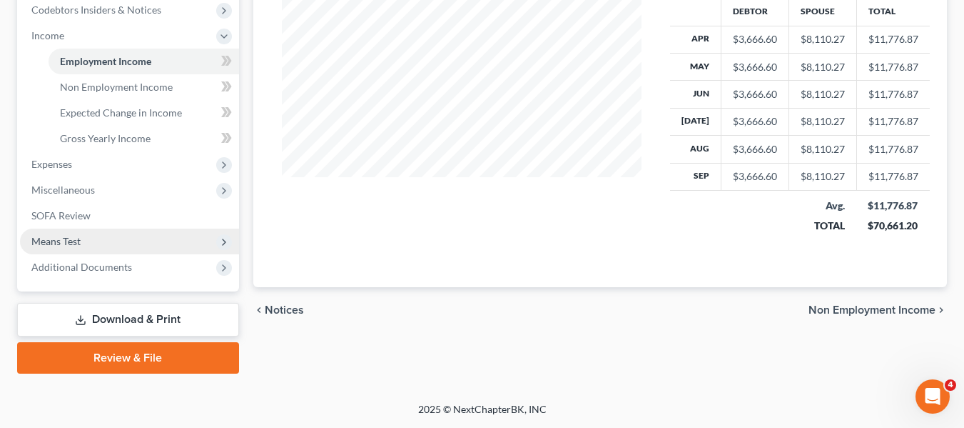
click at [84, 240] on span "Means Test" at bounding box center [129, 241] width 219 height 26
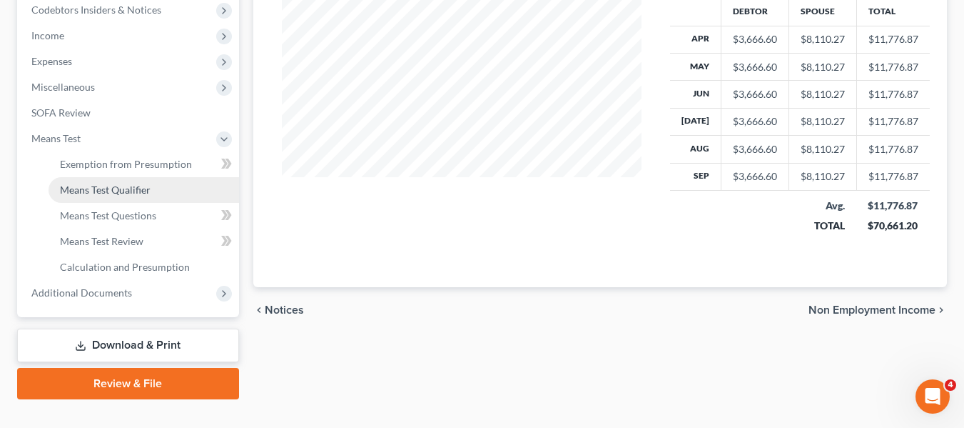
click at [129, 185] on span "Means Test Qualifier" at bounding box center [105, 189] width 91 height 12
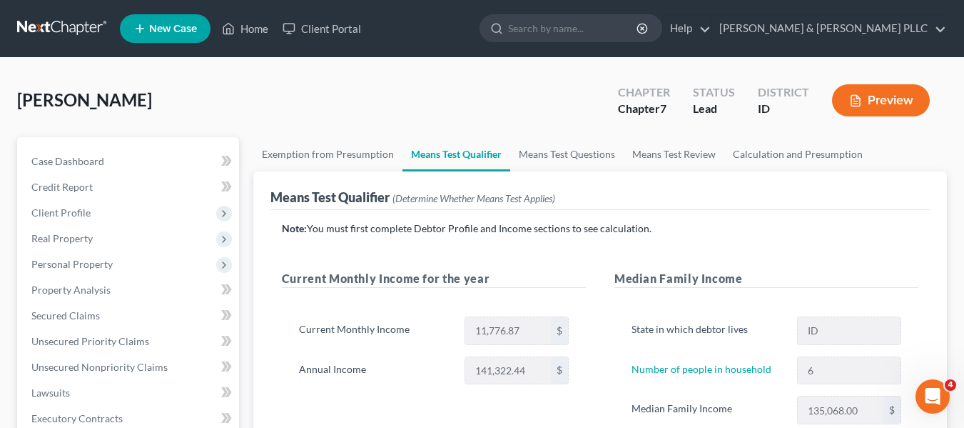
scroll to position [374, 0]
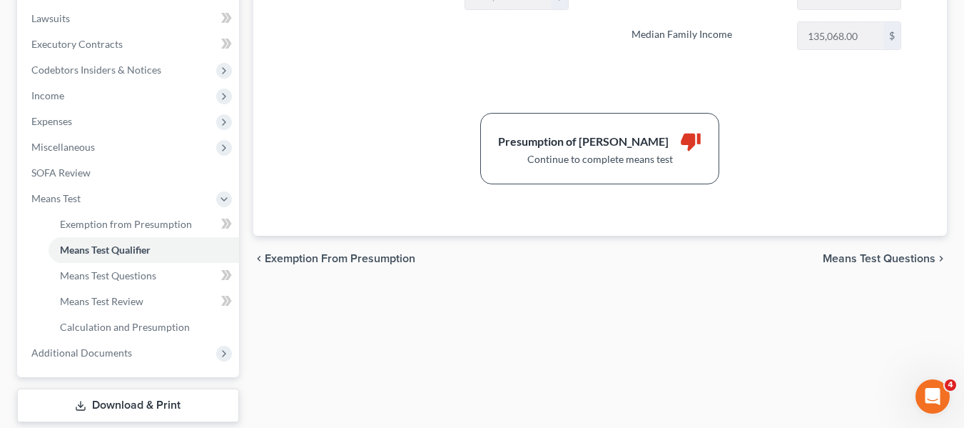
click at [873, 258] on span "Means Test Questions" at bounding box center [879, 258] width 113 height 11
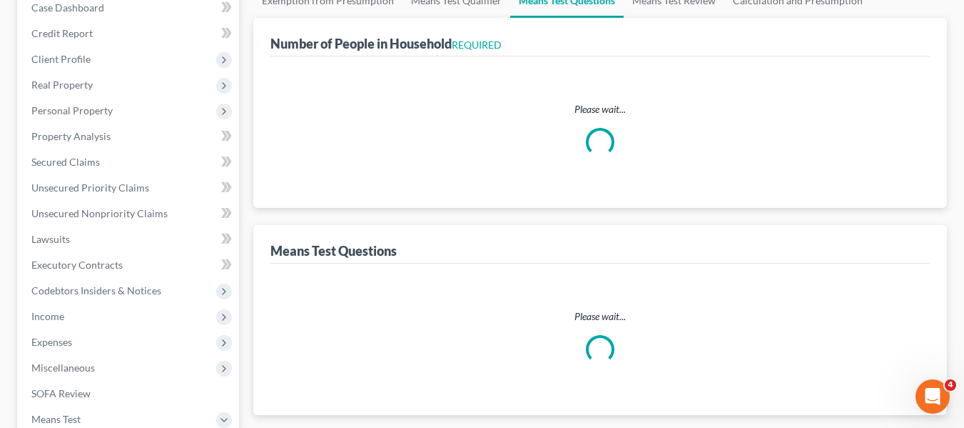
scroll to position [35, 0]
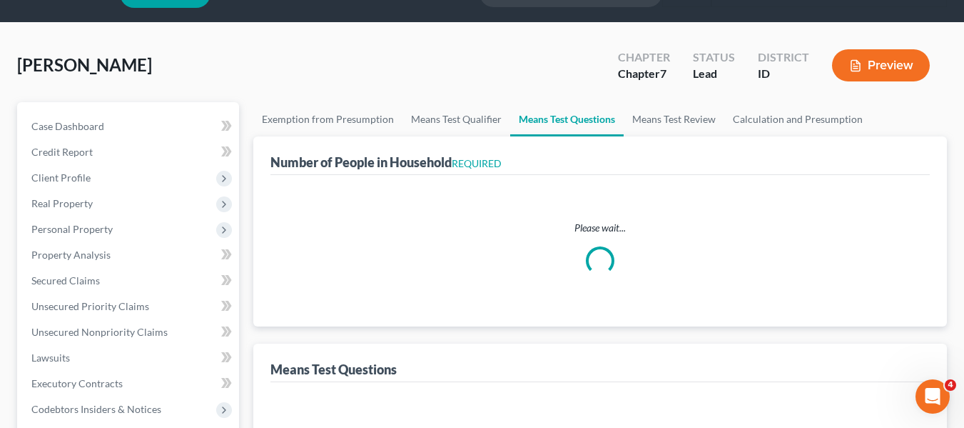
select select "0"
select select "60"
select select "1"
select select "60"
select select "0"
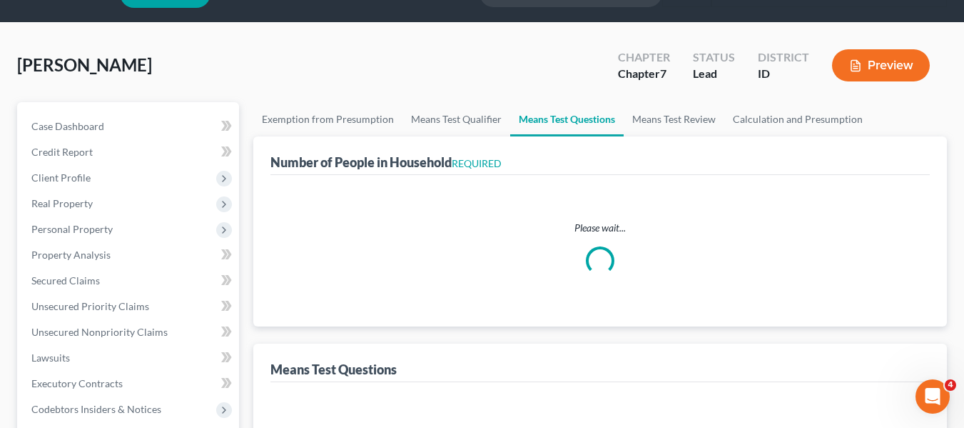
select select "60"
select select "1"
select select "60"
select select "5"
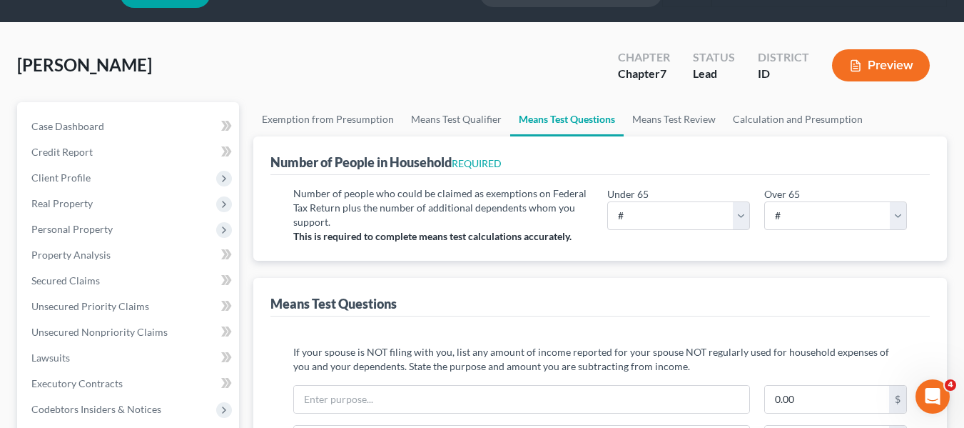
scroll to position [0, 0]
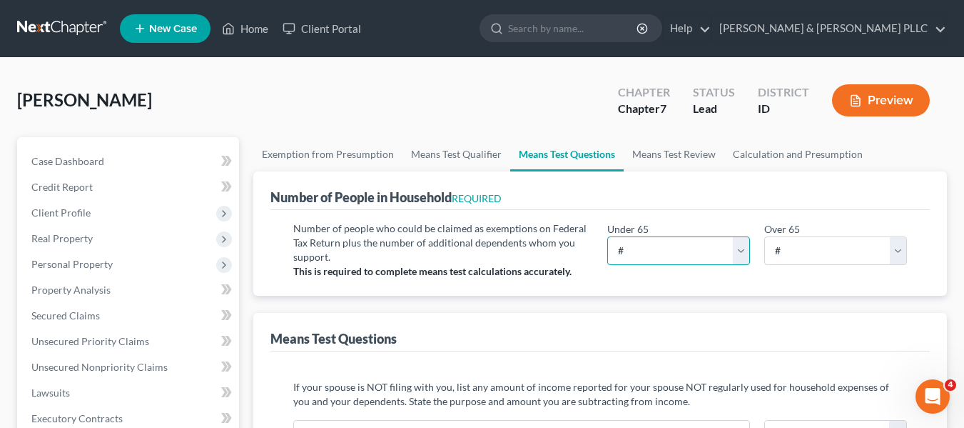
click at [688, 253] on select "# 0 1 2 3 4 5 6 7 8 9 10" at bounding box center [678, 250] width 143 height 29
click at [607, 236] on select "# 0 1 2 3 4 5 6 7 8 9 10" at bounding box center [678, 250] width 143 height 29
click at [743, 242] on select "# 0 1 2 3 4 5 6 7 8 9 10" at bounding box center [678, 250] width 143 height 29
select select "6"
click at [607, 236] on select "# 0 1 2 3 4 5 6 7 8 9 10" at bounding box center [678, 250] width 143 height 29
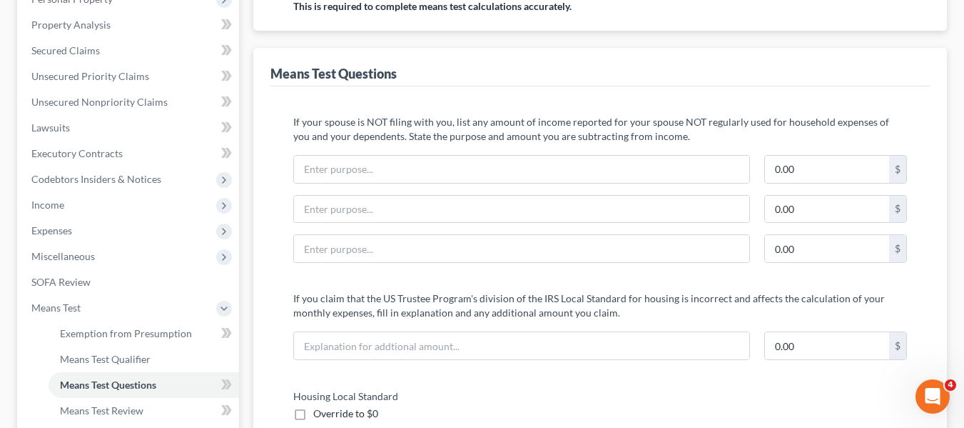
scroll to position [286, 0]
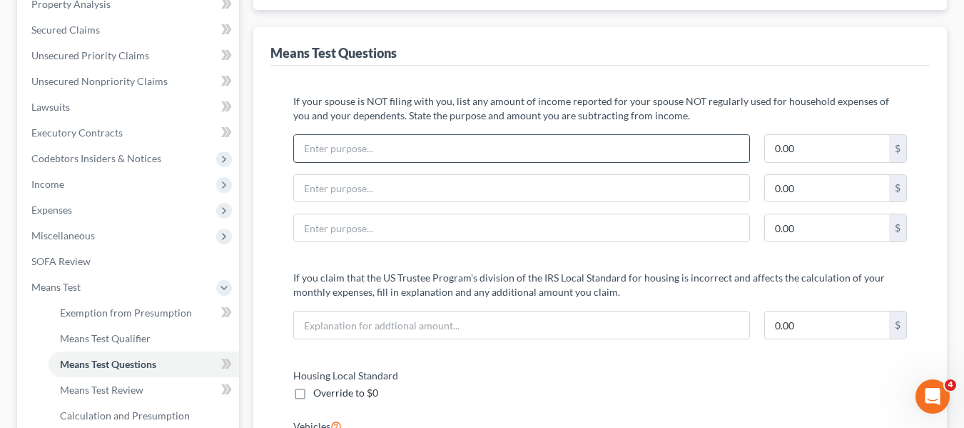
click at [510, 157] on input "text" at bounding box center [521, 148] width 455 height 27
type input "Husband Child Support"
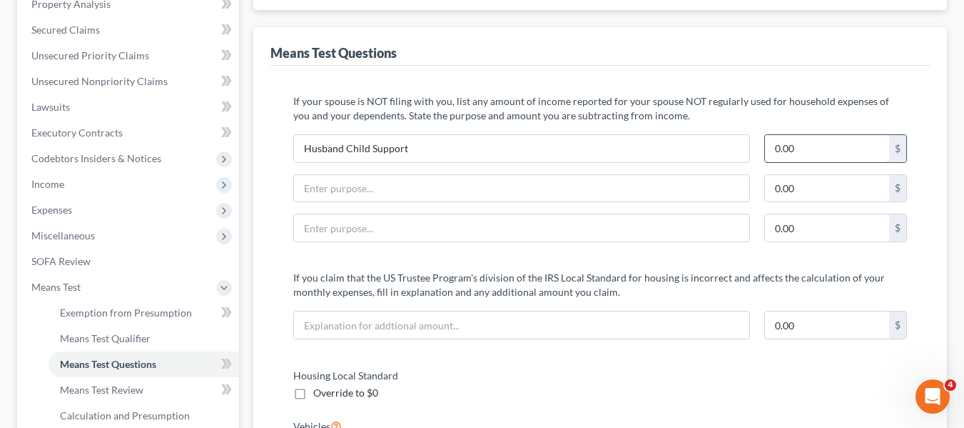
click at [835, 148] on input "0.00" at bounding box center [827, 148] width 124 height 27
type input "751"
click at [843, 186] on input "0.00" at bounding box center [827, 188] width 124 height 27
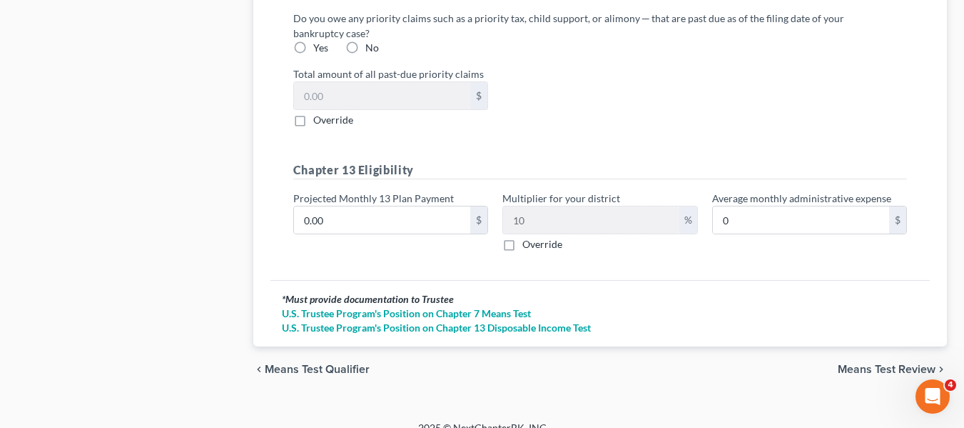
scroll to position [1840, 0]
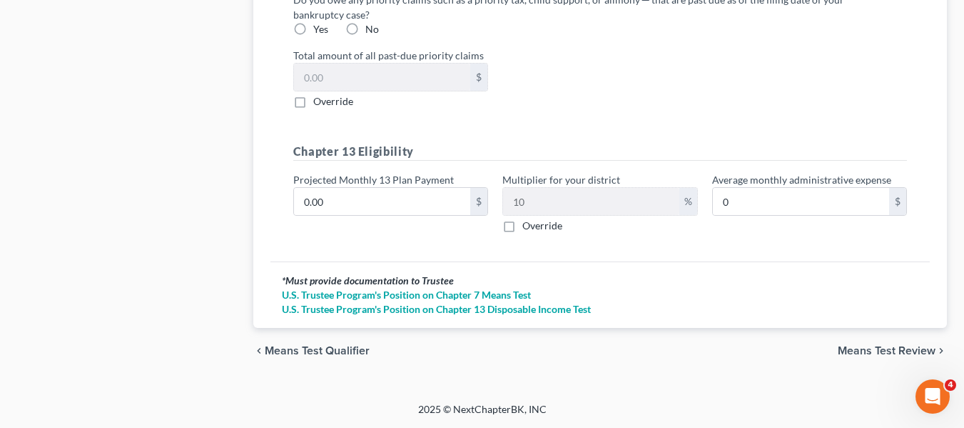
click at [917, 351] on span "Means Test Review" at bounding box center [887, 350] width 98 height 11
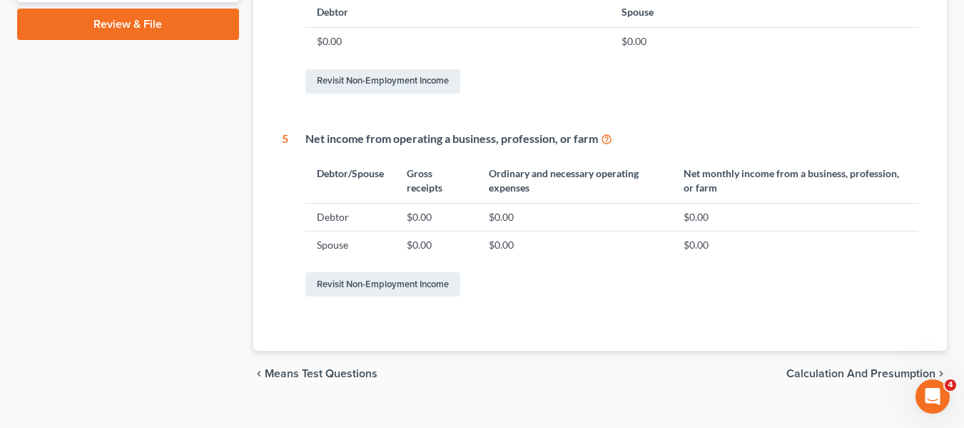
scroll to position [816, 0]
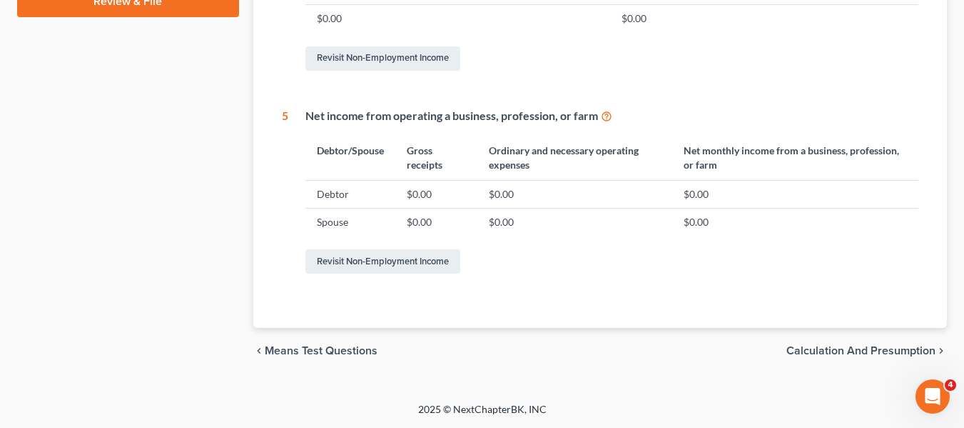
click at [902, 353] on span "Calculation and Presumption" at bounding box center [861, 350] width 149 height 11
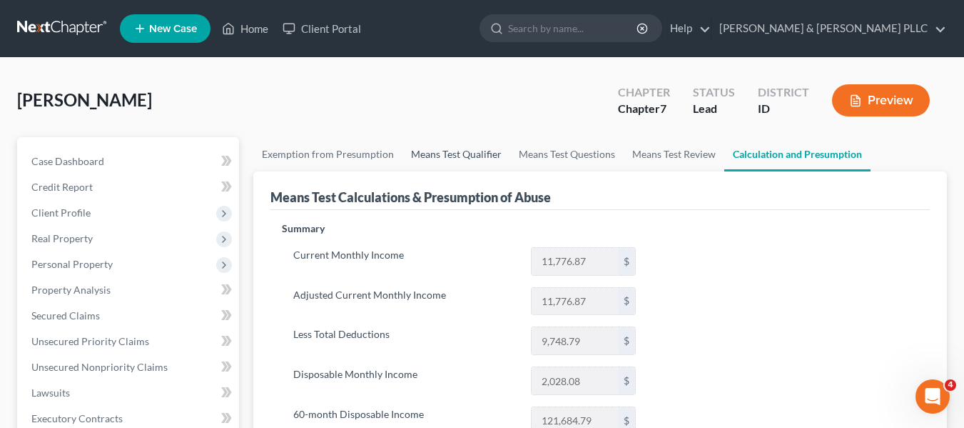
click at [468, 161] on link "Means Test Qualifier" at bounding box center [457, 154] width 108 height 34
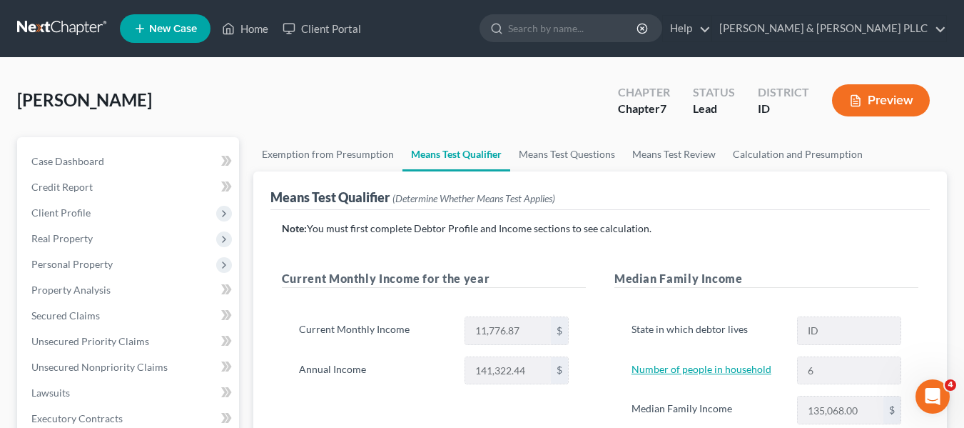
click at [723, 374] on link "Number of people in household" at bounding box center [702, 369] width 140 height 12
select select "1"
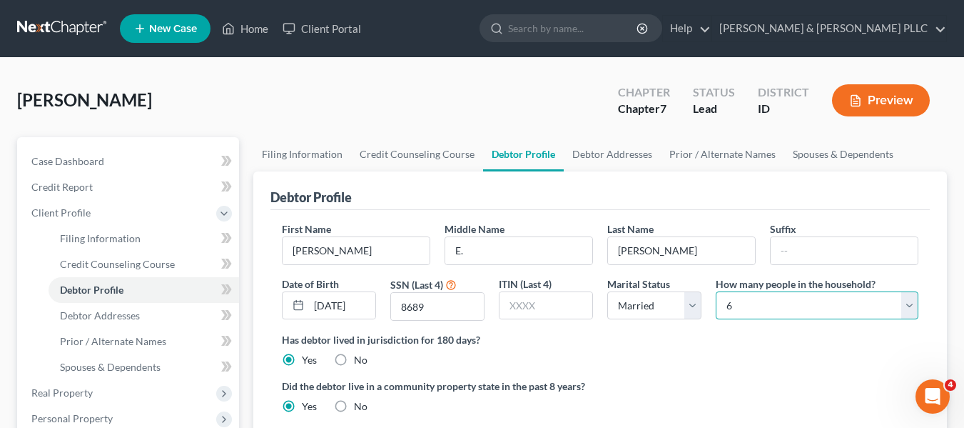
click at [907, 304] on select "Select 1 2 3 4 5 6 7 8 9 10 11 12 13 14 15 16 17 18 19 20" at bounding box center [817, 305] width 203 height 29
select select "7"
click at [716, 291] on select "Select 1 2 3 4 5 6 7 8 9 10 11 12 13 14 15 16 17 18 19 20" at bounding box center [817, 305] width 203 height 29
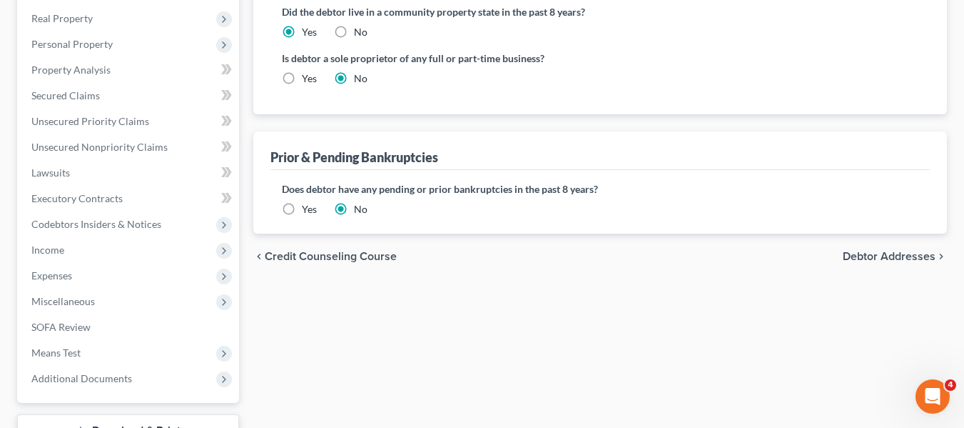
click at [900, 259] on span "Debtor Addresses" at bounding box center [889, 256] width 93 height 11
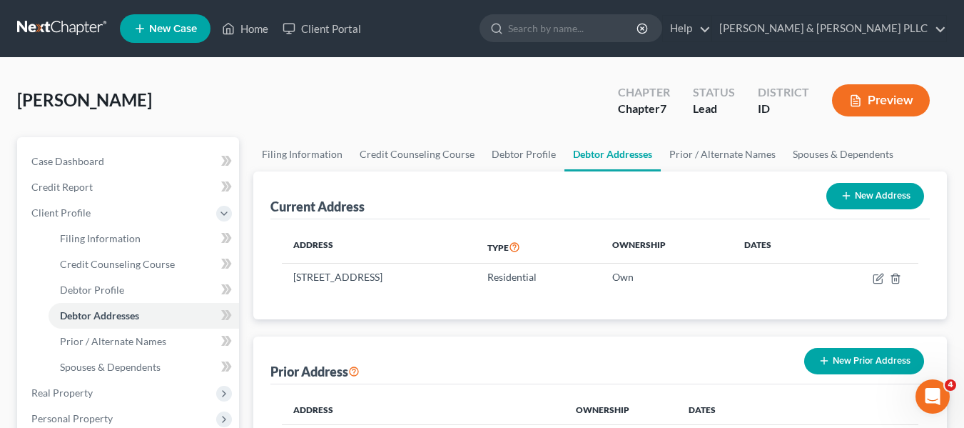
scroll to position [374, 0]
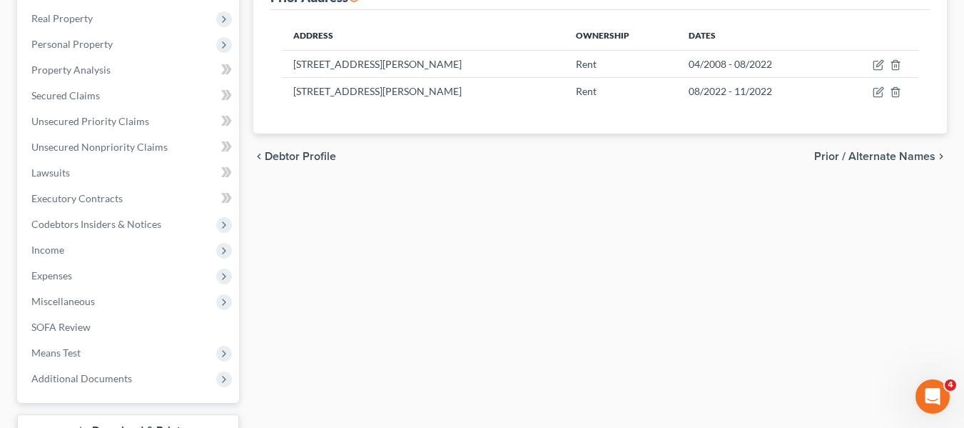
click at [903, 156] on span "Prior / Alternate Names" at bounding box center [874, 156] width 121 height 11
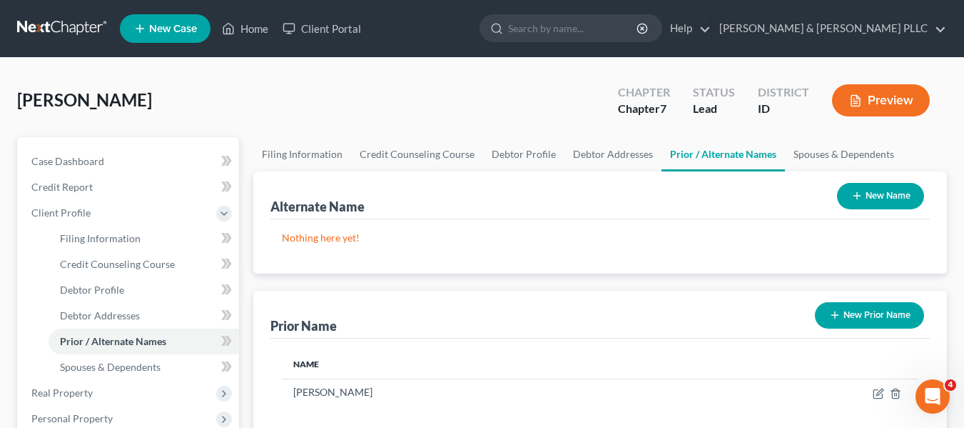
scroll to position [374, 0]
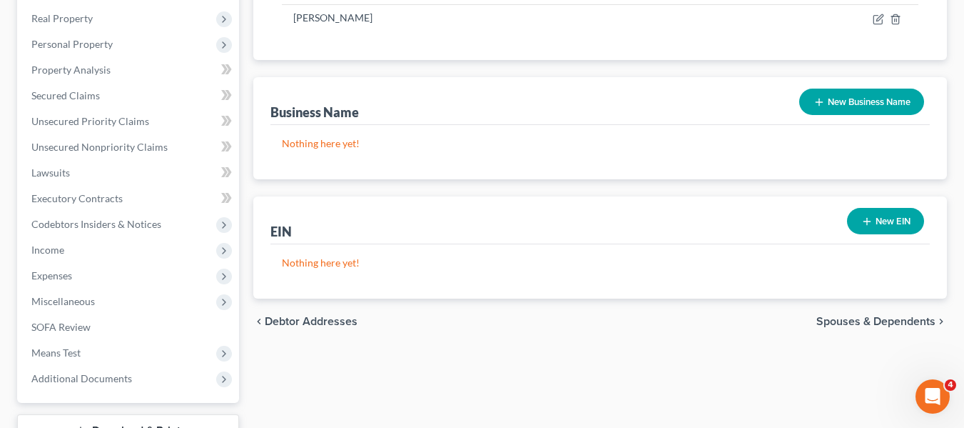
click at [892, 320] on span "Spouses & Dependents" at bounding box center [876, 321] width 119 height 11
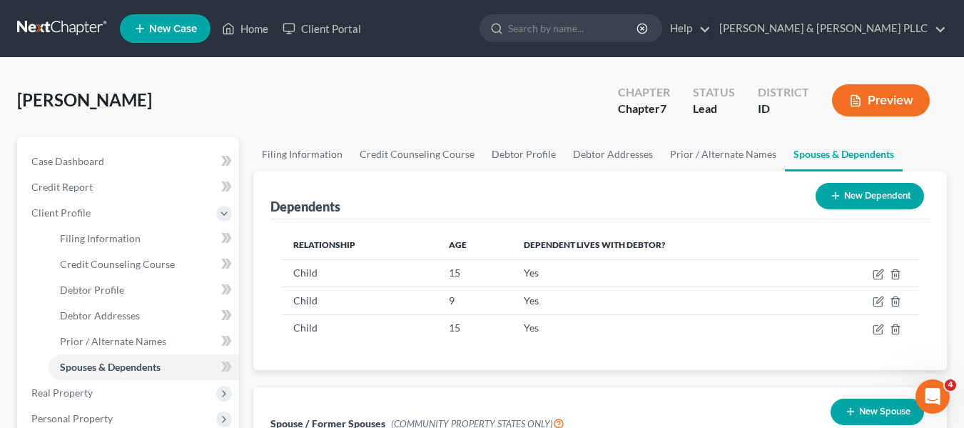
click at [874, 198] on button "New Dependent" at bounding box center [870, 196] width 109 height 26
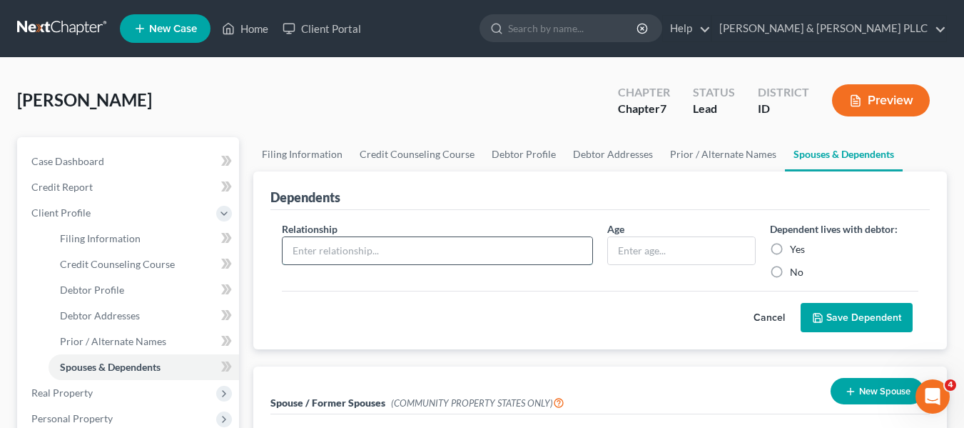
click at [444, 259] on input "text" at bounding box center [438, 250] width 310 height 27
type input "s"
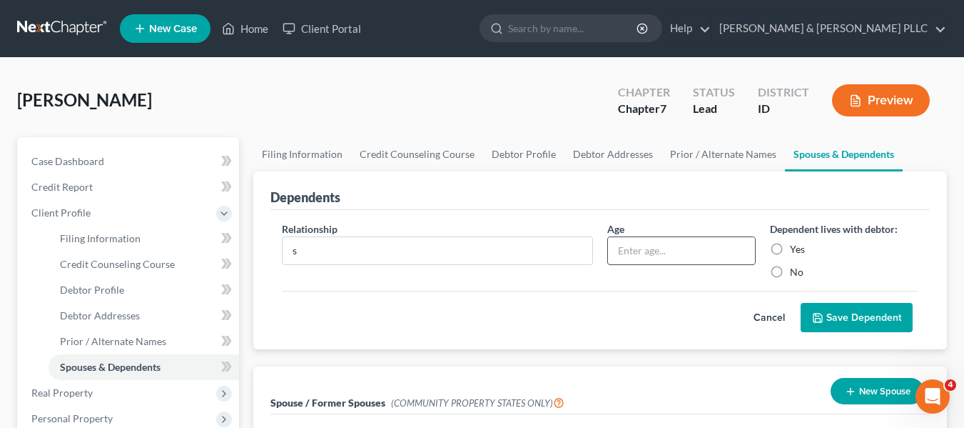
click at [634, 240] on input "text" at bounding box center [681, 250] width 147 height 27
type input "25"
click at [790, 248] on label "Yes" at bounding box center [797, 249] width 15 height 14
click at [796, 248] on input "Yes" at bounding box center [800, 246] width 9 height 9
radio input "true"
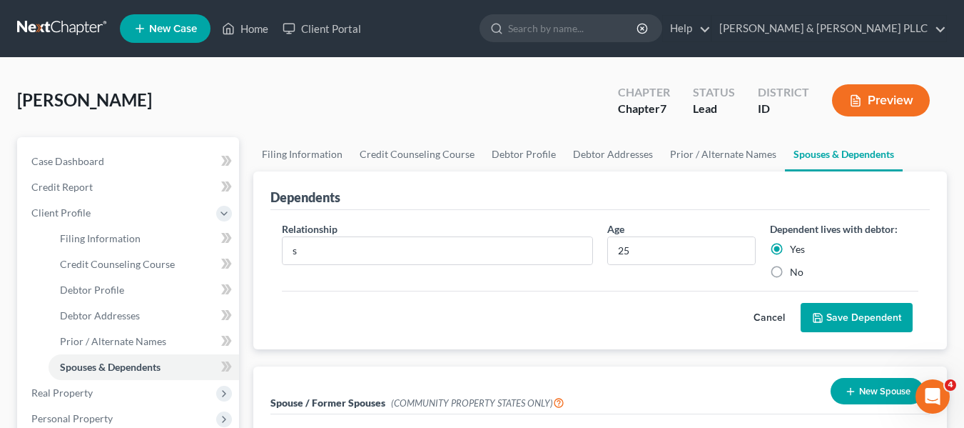
click at [847, 317] on button "Save Dependent" at bounding box center [857, 318] width 112 height 30
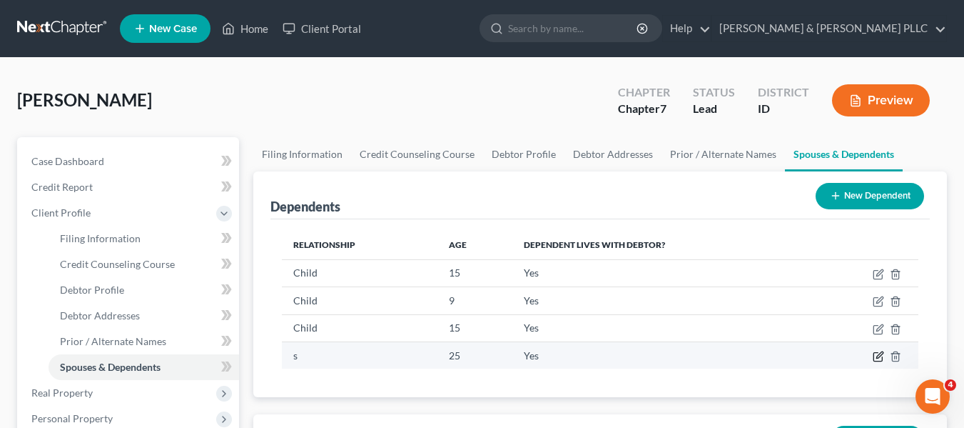
click at [880, 355] on icon "button" at bounding box center [878, 355] width 11 height 11
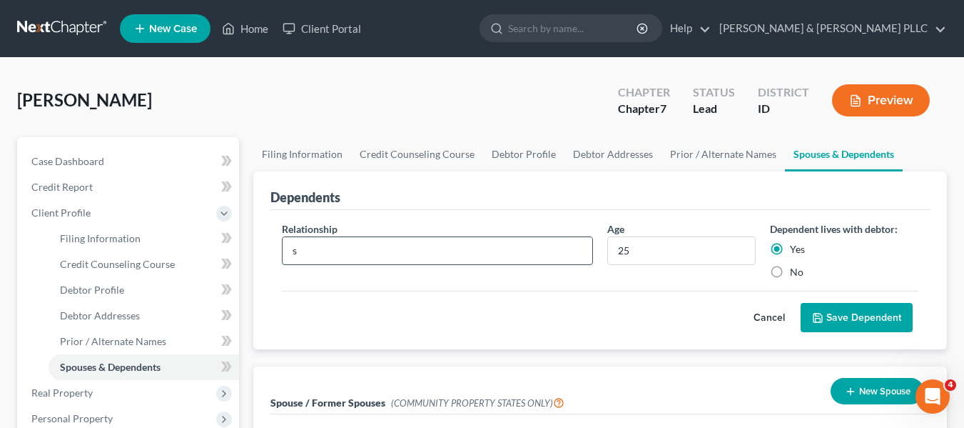
click at [332, 256] on input "s" at bounding box center [438, 250] width 310 height 27
type input "Child"
click at [848, 320] on button "Save Dependent" at bounding box center [857, 318] width 112 height 30
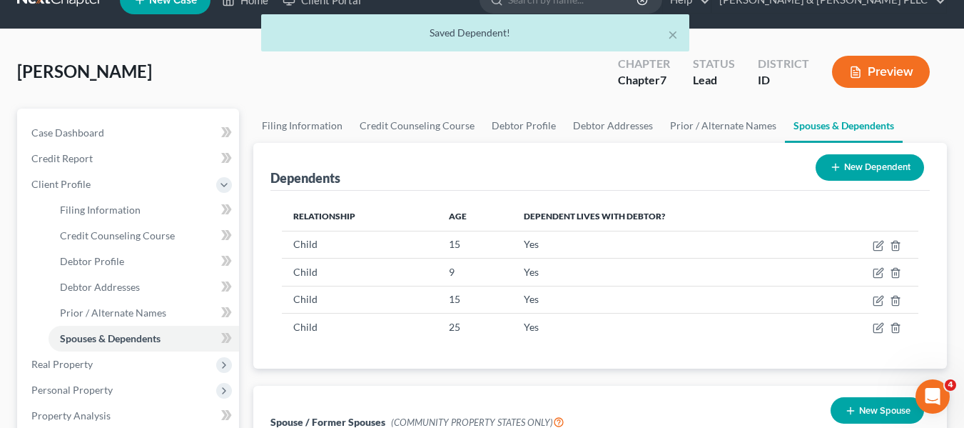
scroll to position [57, 0]
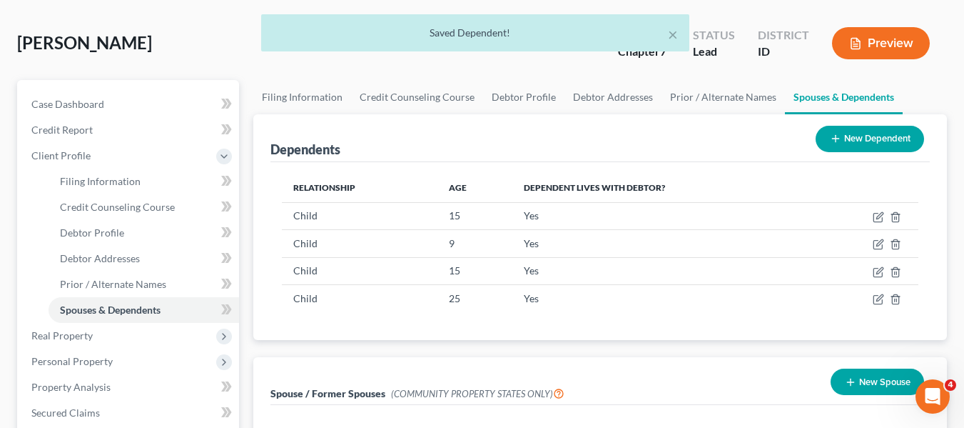
click at [882, 384] on button "New Spouse" at bounding box center [878, 381] width 94 height 26
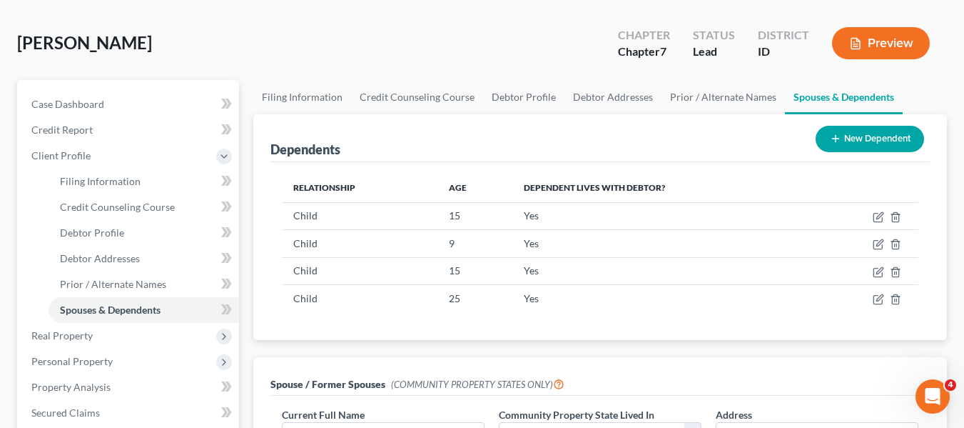
click at [862, 136] on button "New Dependent" at bounding box center [870, 139] width 109 height 26
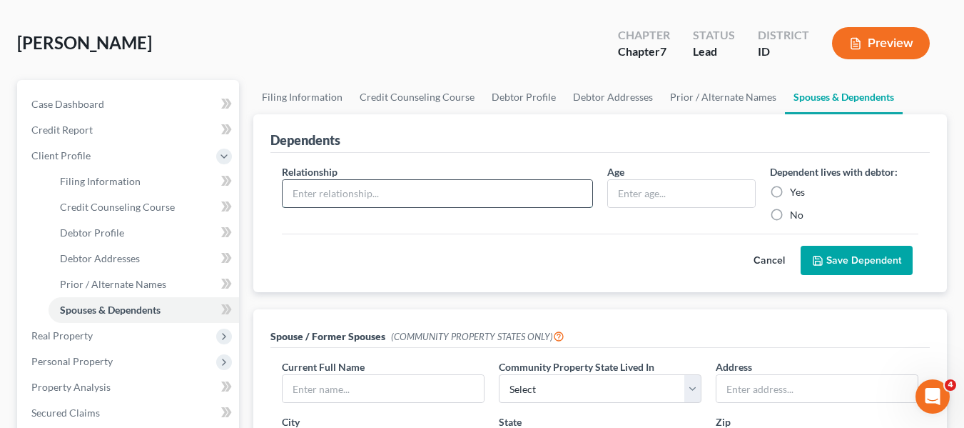
click at [378, 191] on input "text" at bounding box center [438, 193] width 310 height 27
type input "Child"
click at [638, 193] on input "text" at bounding box center [681, 193] width 147 height 27
type input "19"
click at [790, 196] on label "Yes" at bounding box center [797, 192] width 15 height 14
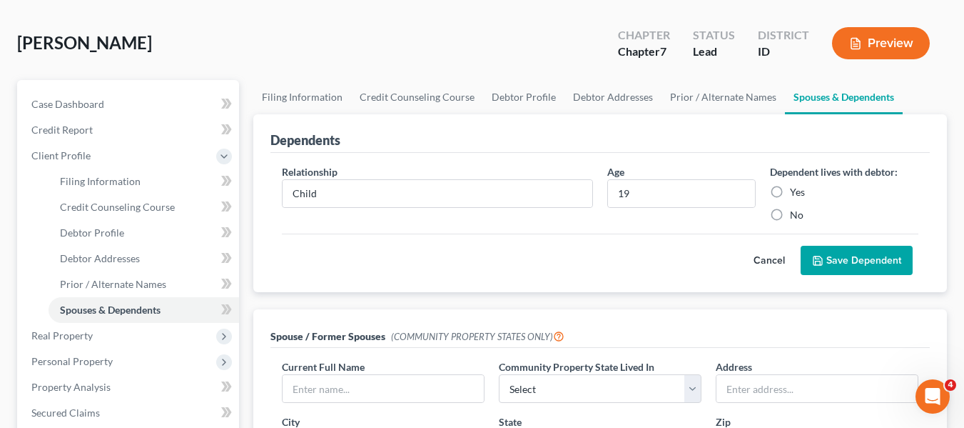
click at [796, 194] on input "Yes" at bounding box center [800, 189] width 9 height 9
radio input "true"
click at [854, 253] on button "Save Dependent" at bounding box center [857, 261] width 112 height 30
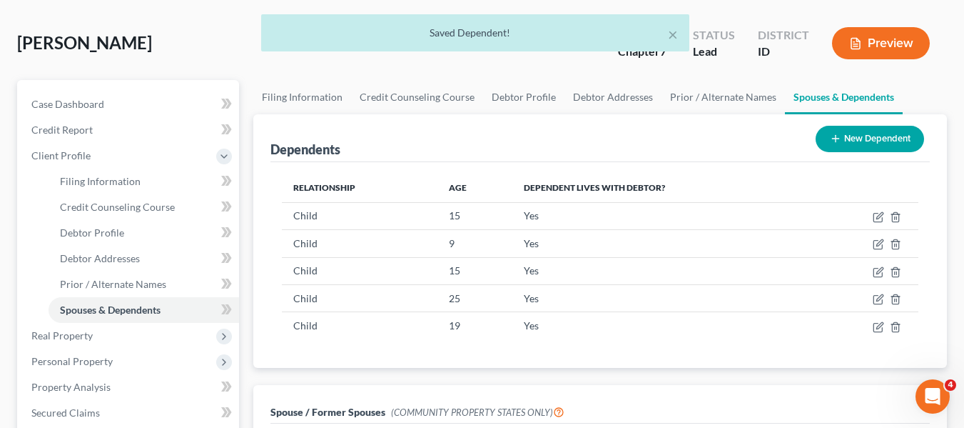
click at [877, 138] on button "New Dependent" at bounding box center [870, 139] width 109 height 26
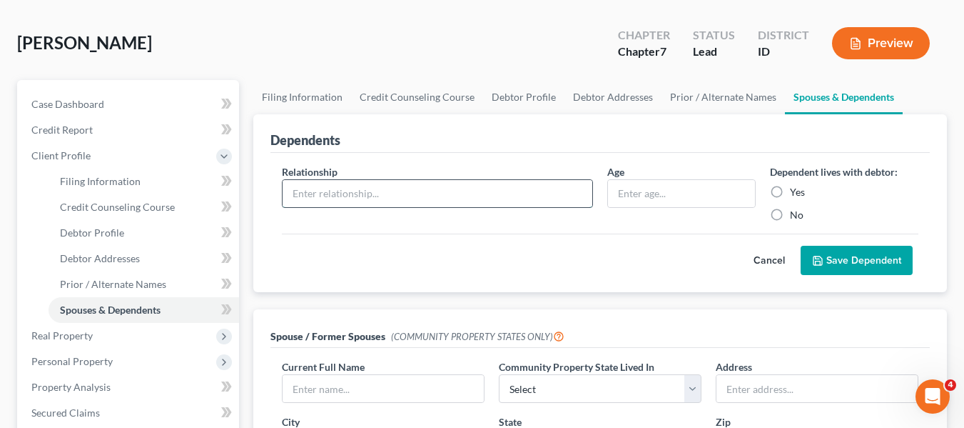
click at [421, 185] on input "text" at bounding box center [438, 193] width 310 height 27
type input "Child"
click at [660, 198] on input "text" at bounding box center [681, 193] width 147 height 27
type input "19"
click at [790, 192] on label "Yes" at bounding box center [797, 192] width 15 height 14
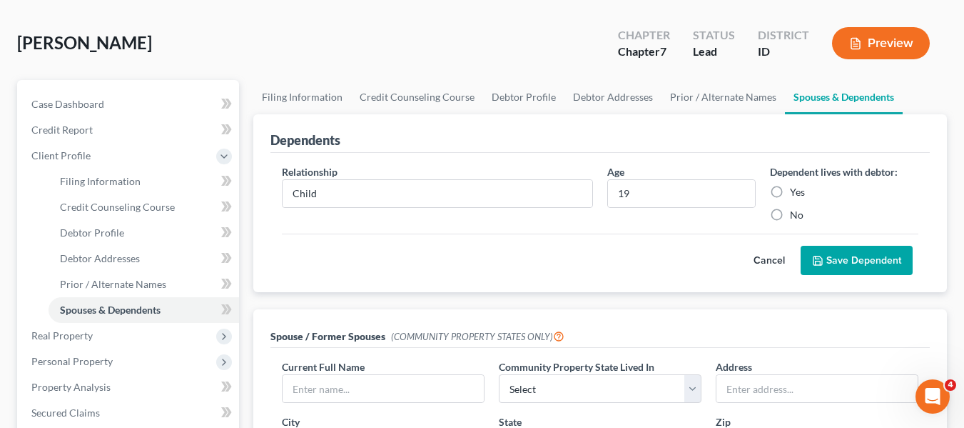
click at [796, 192] on input "Yes" at bounding box center [800, 189] width 9 height 9
radio input "true"
click at [854, 259] on button "Save Dependent" at bounding box center [857, 261] width 112 height 30
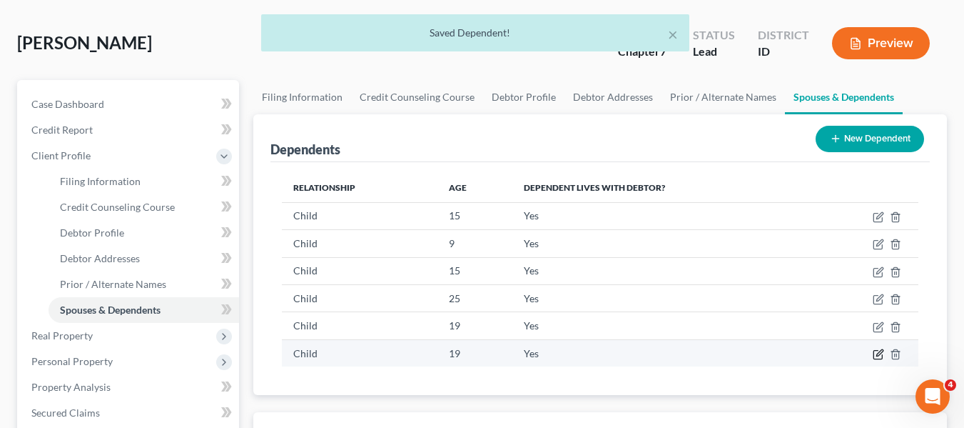
click at [875, 355] on icon "button" at bounding box center [878, 353] width 11 height 11
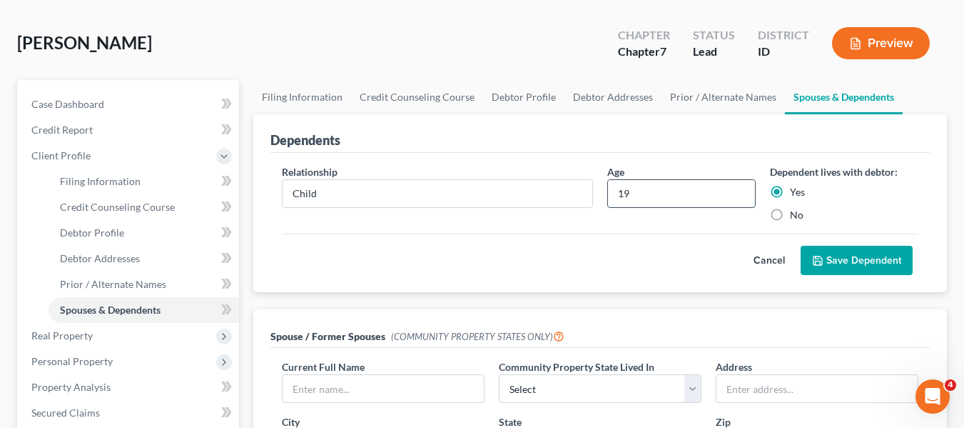
click at [647, 198] on input "19" at bounding box center [681, 193] width 147 height 27
type input "18"
click at [864, 260] on button "Save Dependent" at bounding box center [857, 261] width 112 height 30
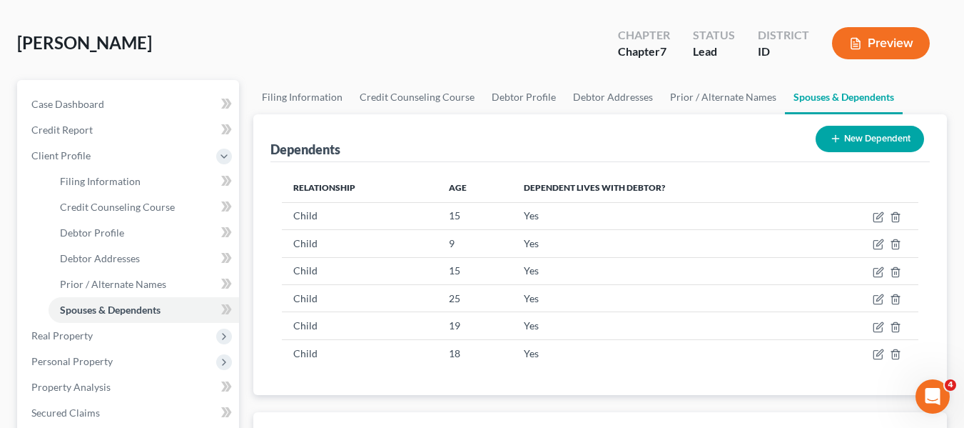
scroll to position [431, 0]
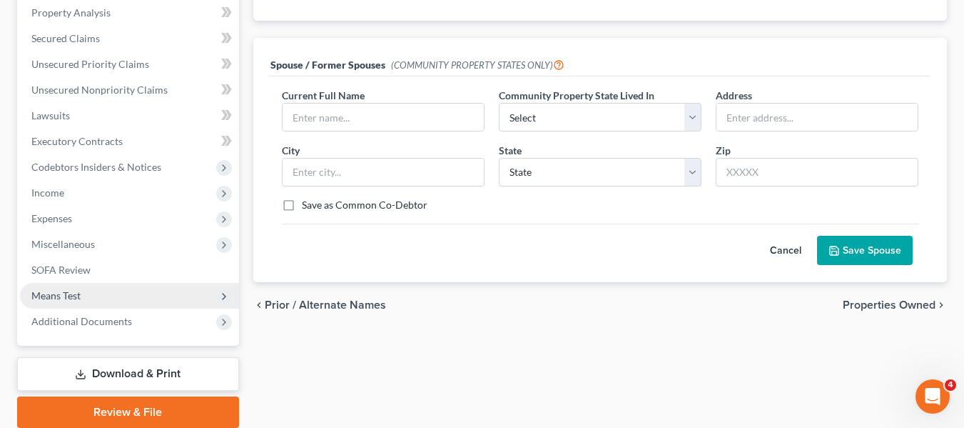
click at [141, 299] on span "Means Test" at bounding box center [129, 296] width 219 height 26
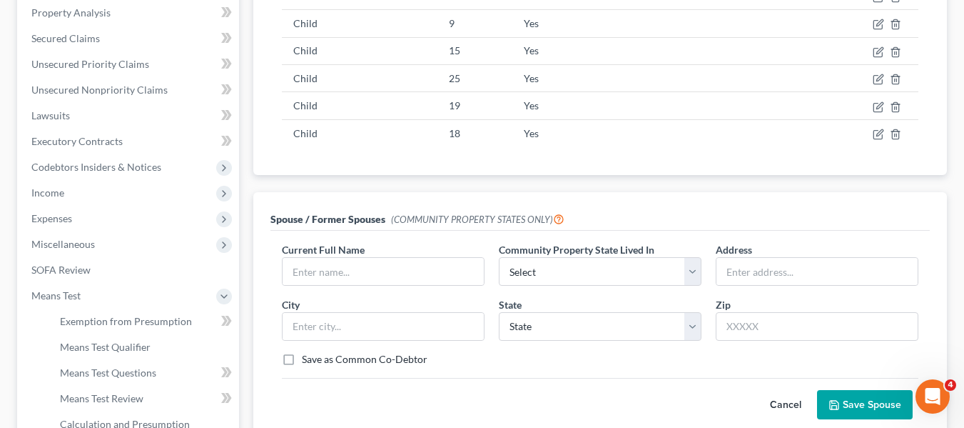
scroll to position [460, 0]
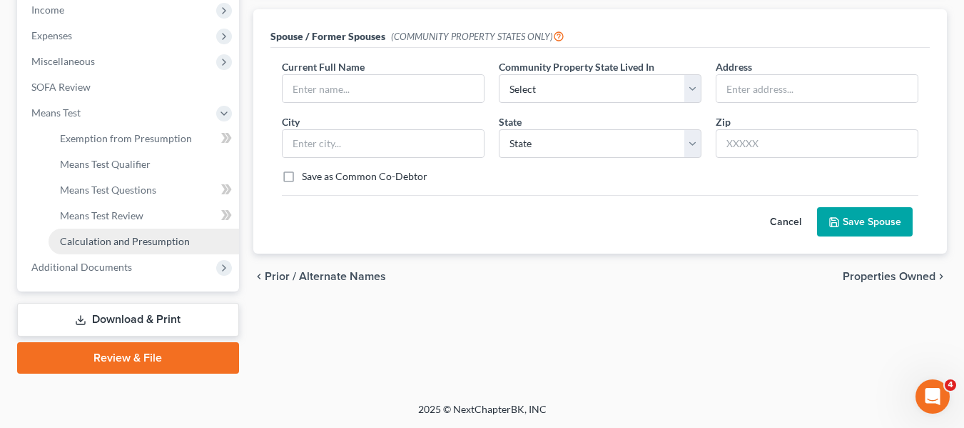
click at [110, 236] on span "Calculation and Presumption" at bounding box center [125, 241] width 130 height 12
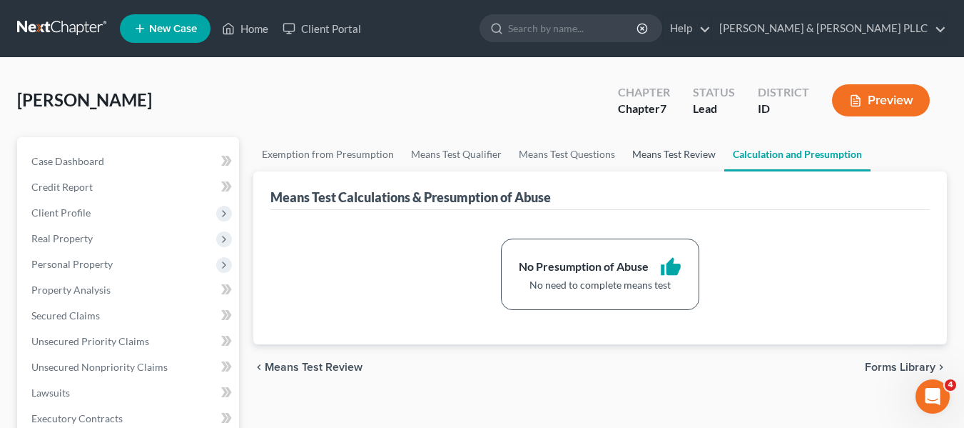
click at [662, 155] on link "Means Test Review" at bounding box center [674, 154] width 101 height 34
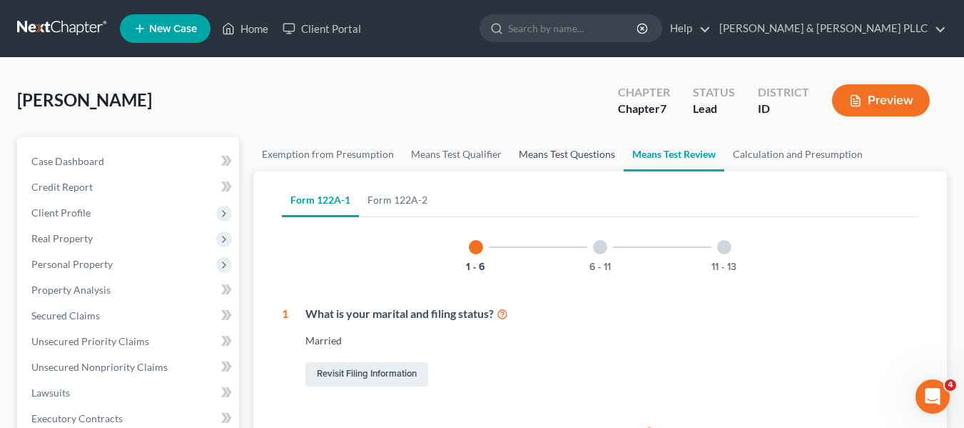
click at [570, 157] on link "Means Test Questions" at bounding box center [566, 154] width 113 height 34
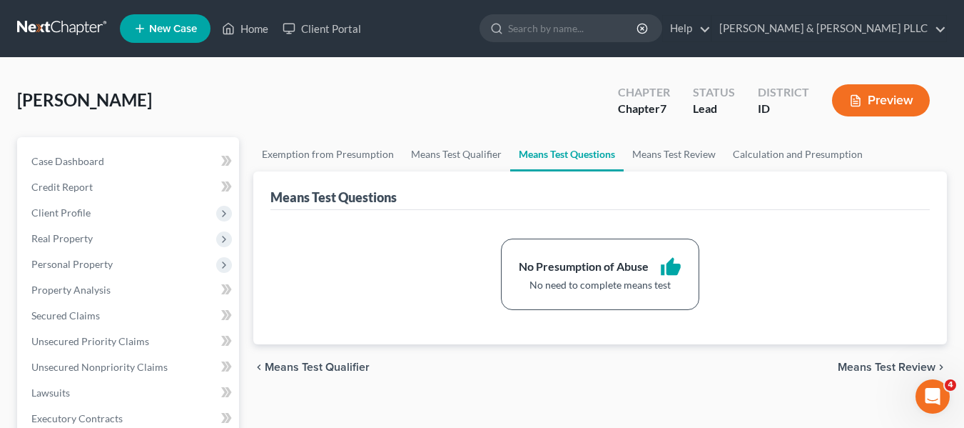
scroll to position [374, 0]
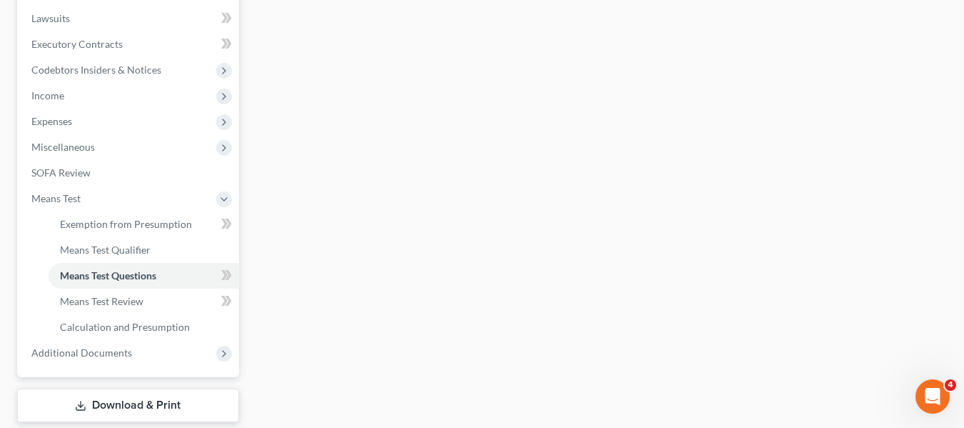
click at [962, 39] on div "Hanni, Mary Upgraded Chapter Chapter 7 Status Lead District ID Preview Petition…" at bounding box center [482, 86] width 964 height 804
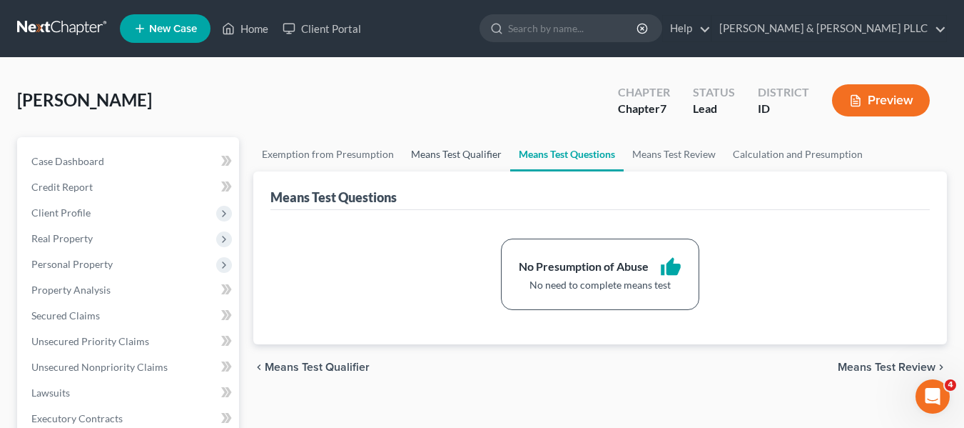
click at [454, 151] on link "Means Test Qualifier" at bounding box center [457, 154] width 108 height 34
